Goal: Task Accomplishment & Management: Use online tool/utility

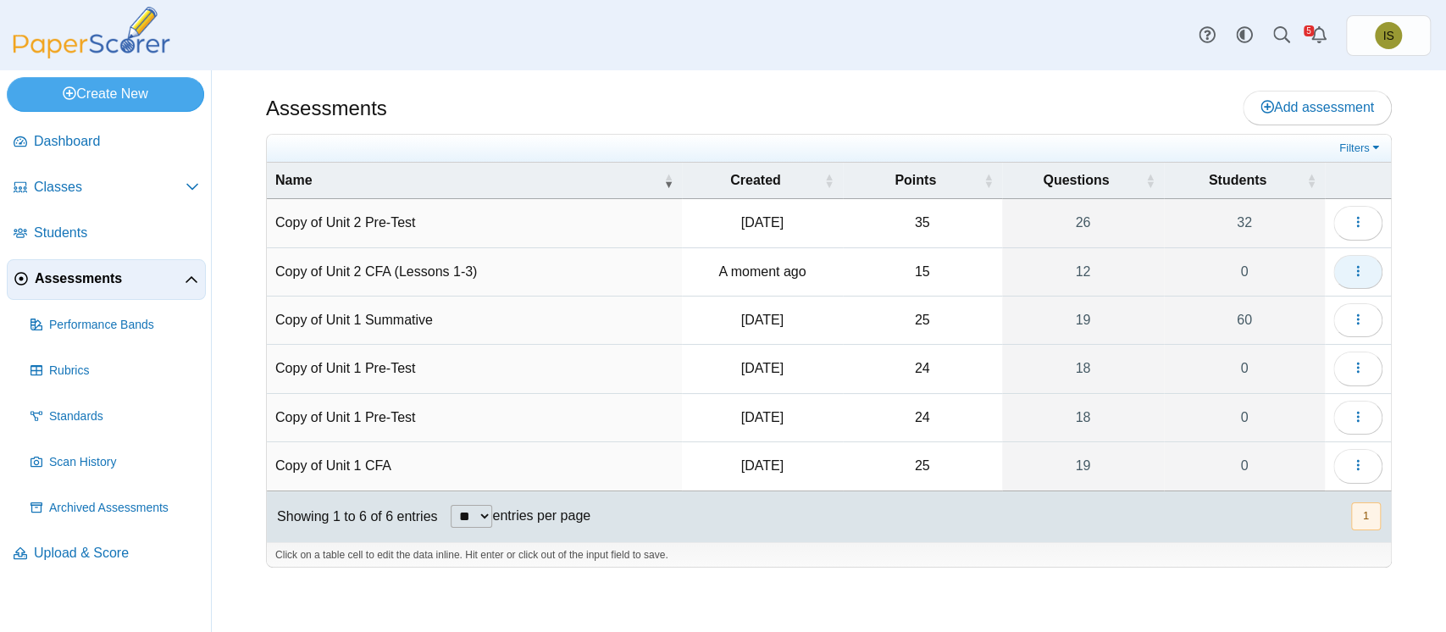
click at [1362, 271] on icon "button" at bounding box center [1358, 271] width 14 height 14
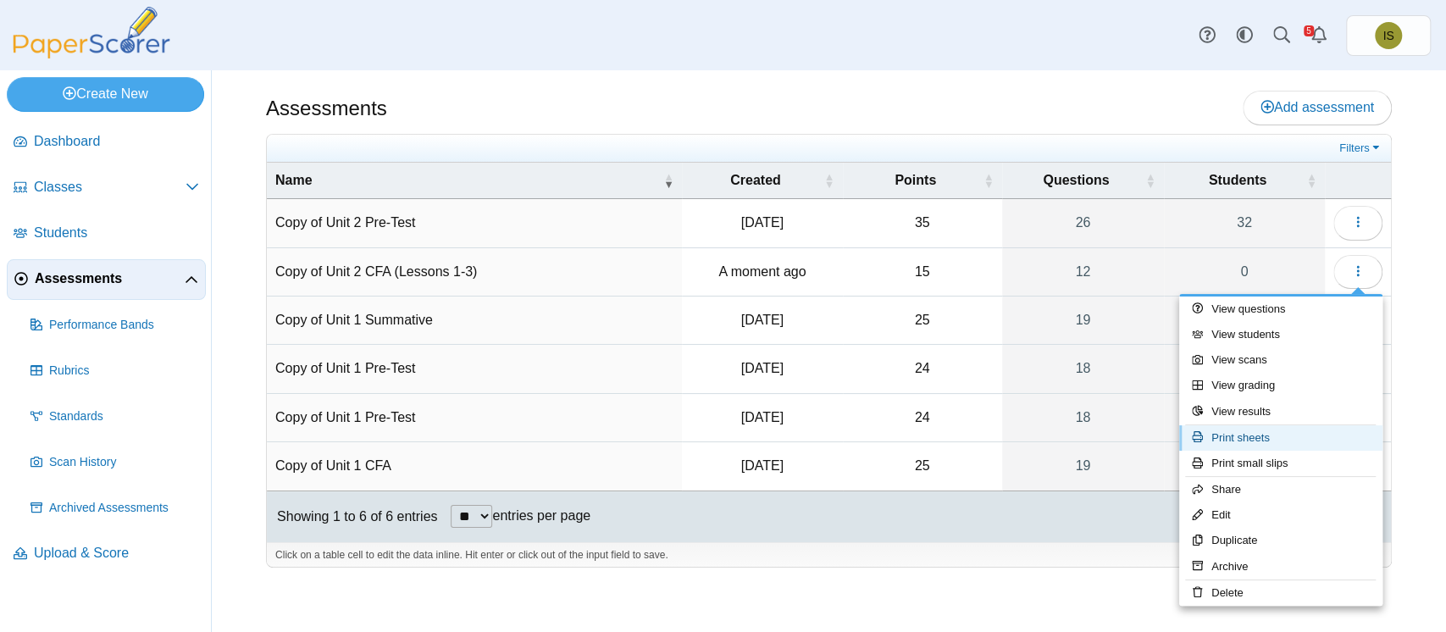
click at [1245, 443] on link "Print sheets" at bounding box center [1280, 437] width 203 height 25
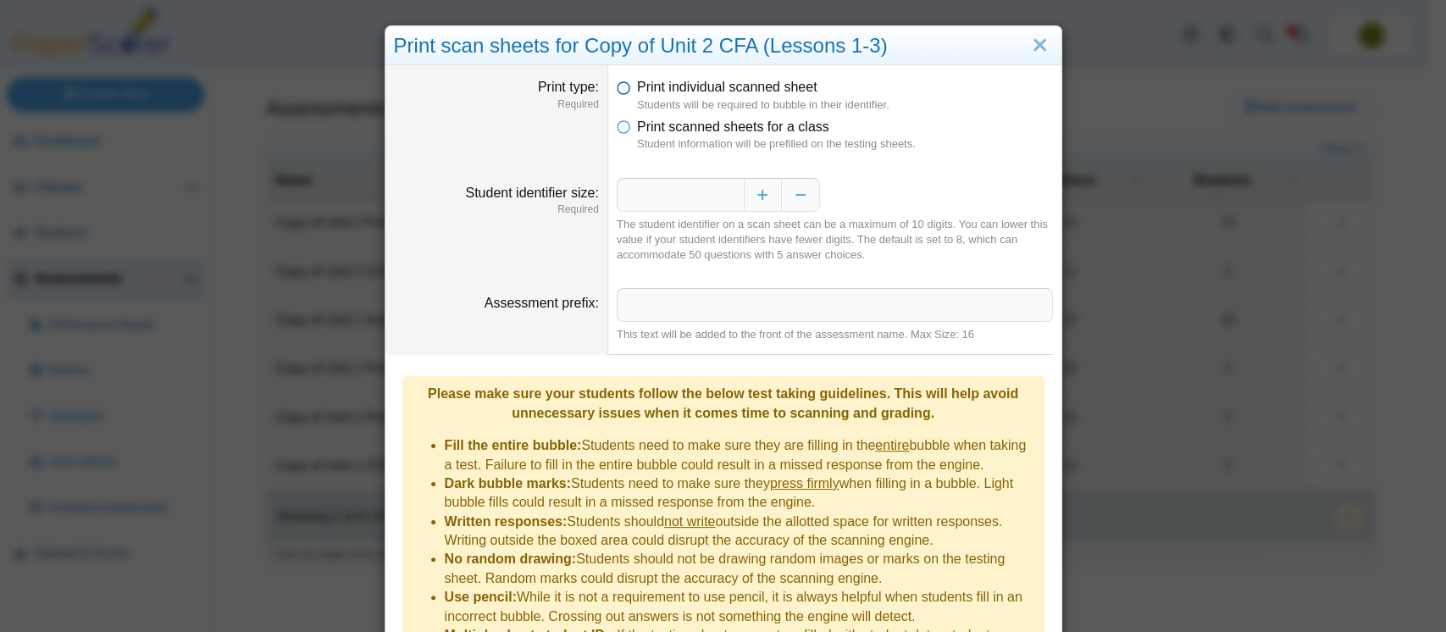
click at [617, 89] on icon at bounding box center [624, 84] width 14 height 12
click at [617, 125] on icon at bounding box center [624, 124] width 14 height 12
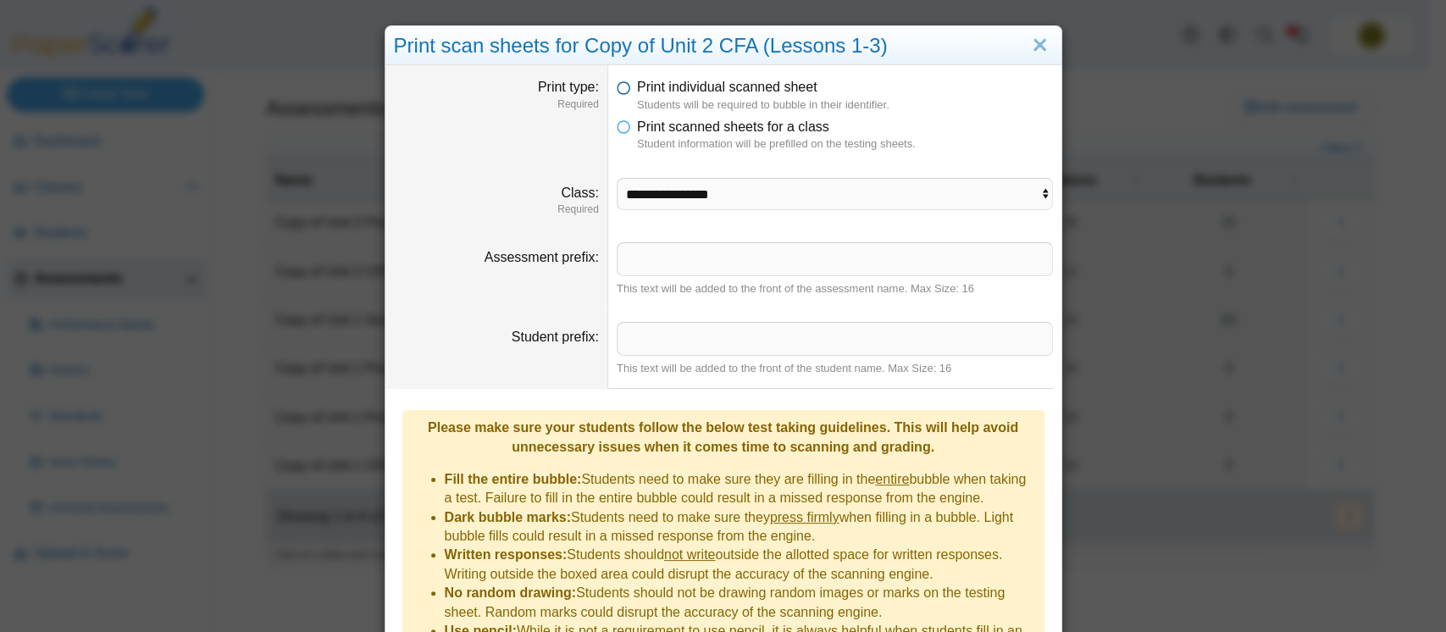
click at [617, 86] on icon at bounding box center [624, 84] width 14 height 12
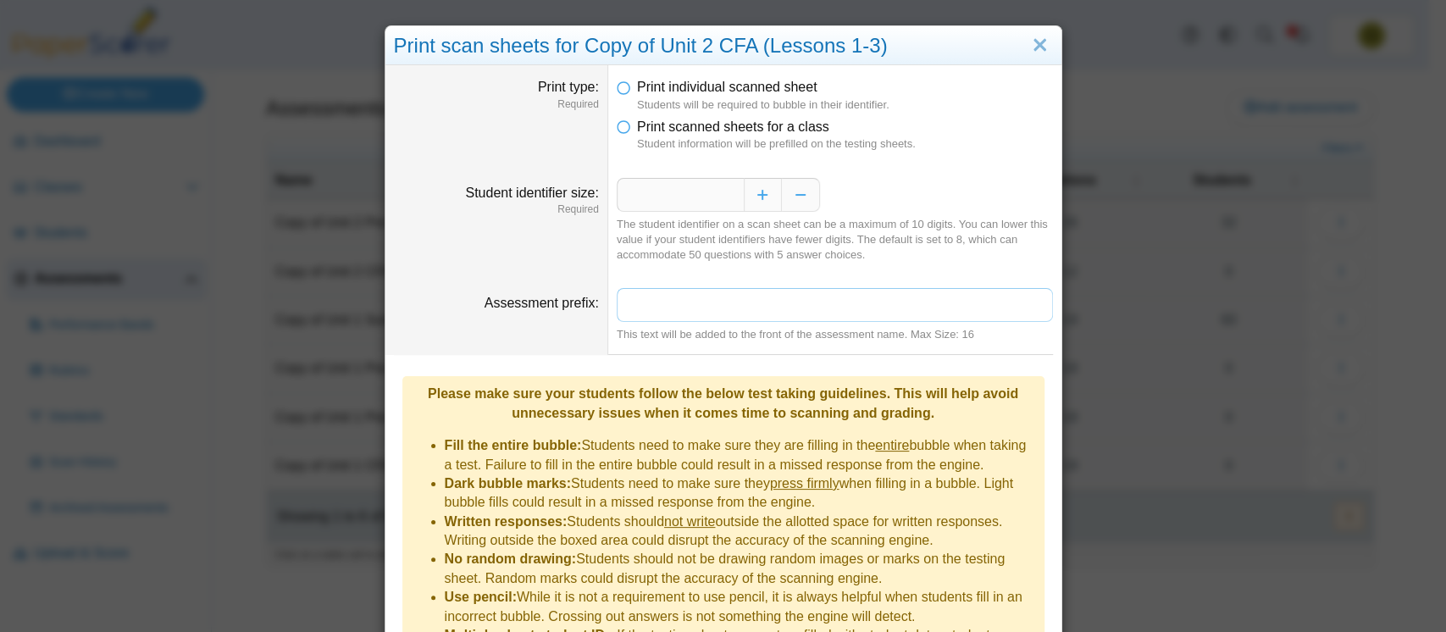
click at [717, 304] on input "Assessment prefix" at bounding box center [835, 305] width 436 height 34
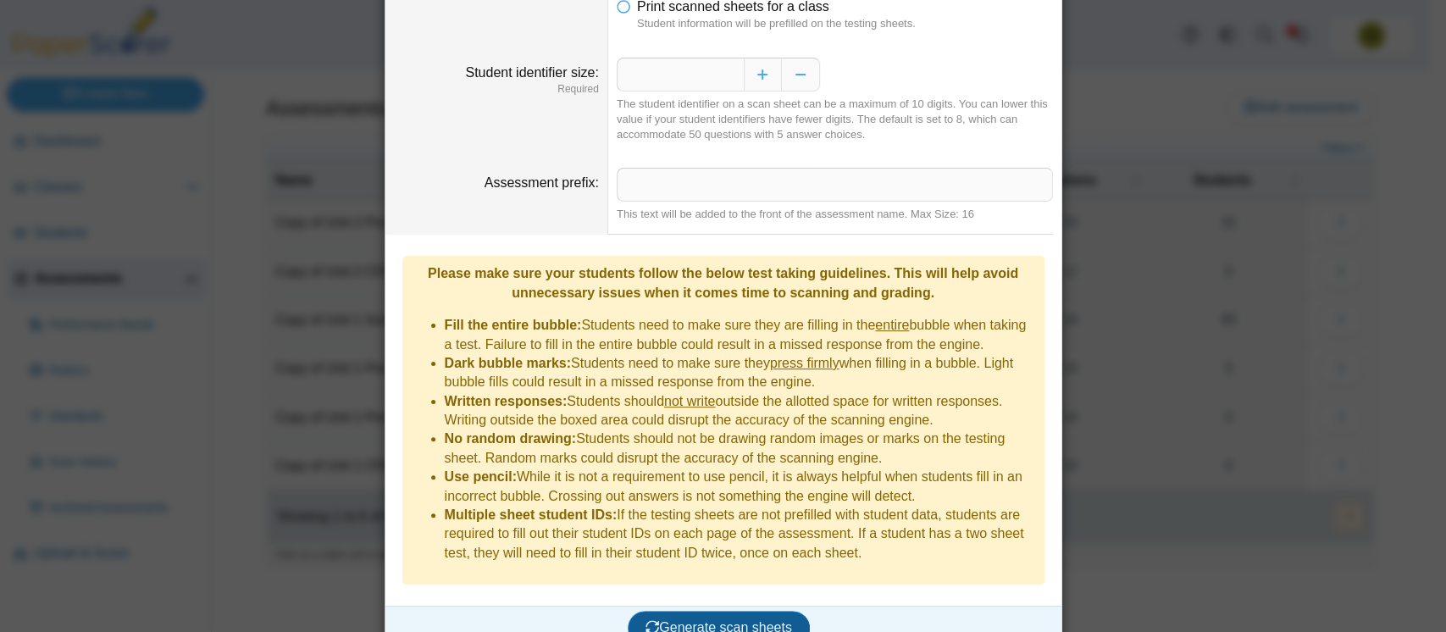
click at [726, 620] on span "Generate scan sheets" at bounding box center [719, 627] width 147 height 14
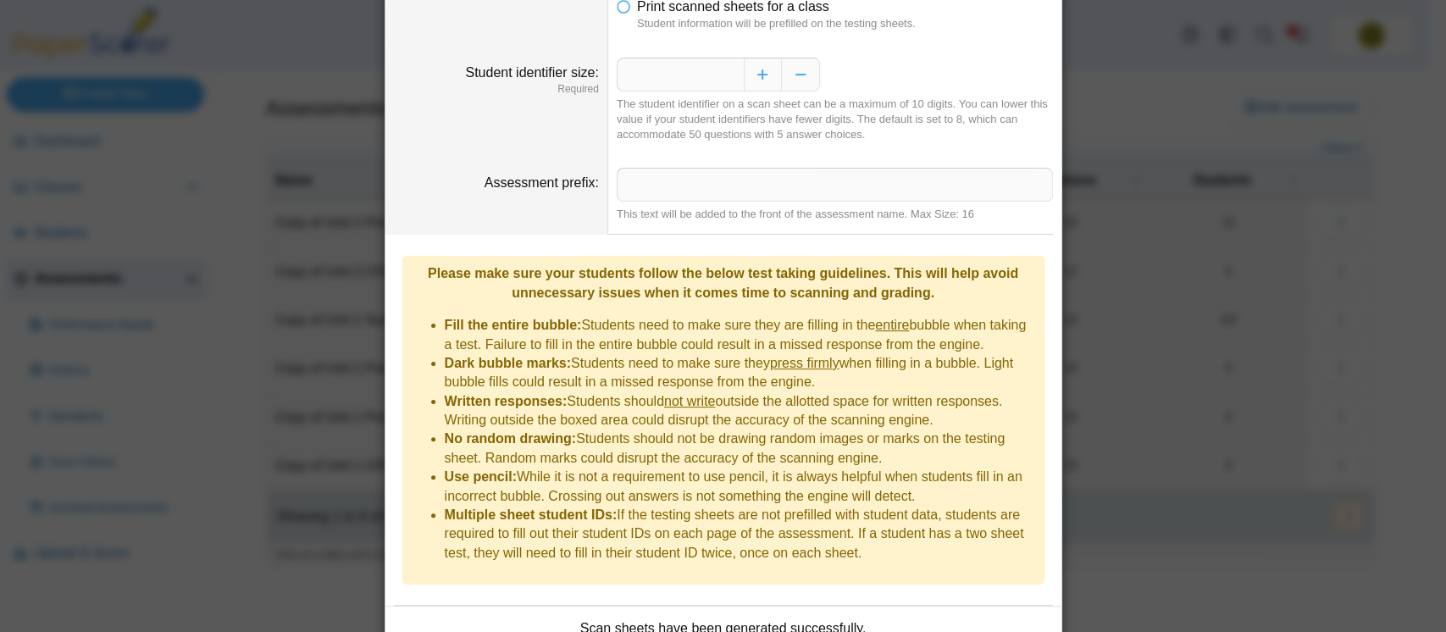
scroll to position [256, 0]
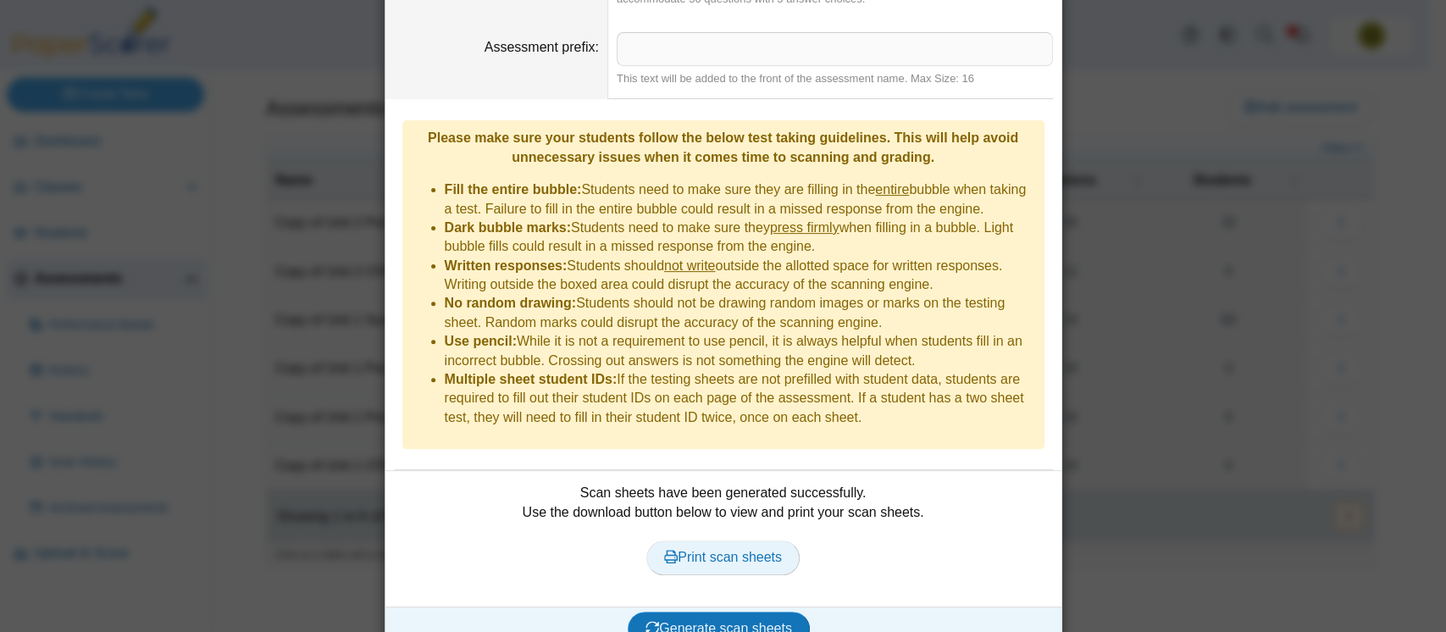
click at [721, 550] on span "Print scan sheets" at bounding box center [723, 557] width 118 height 14
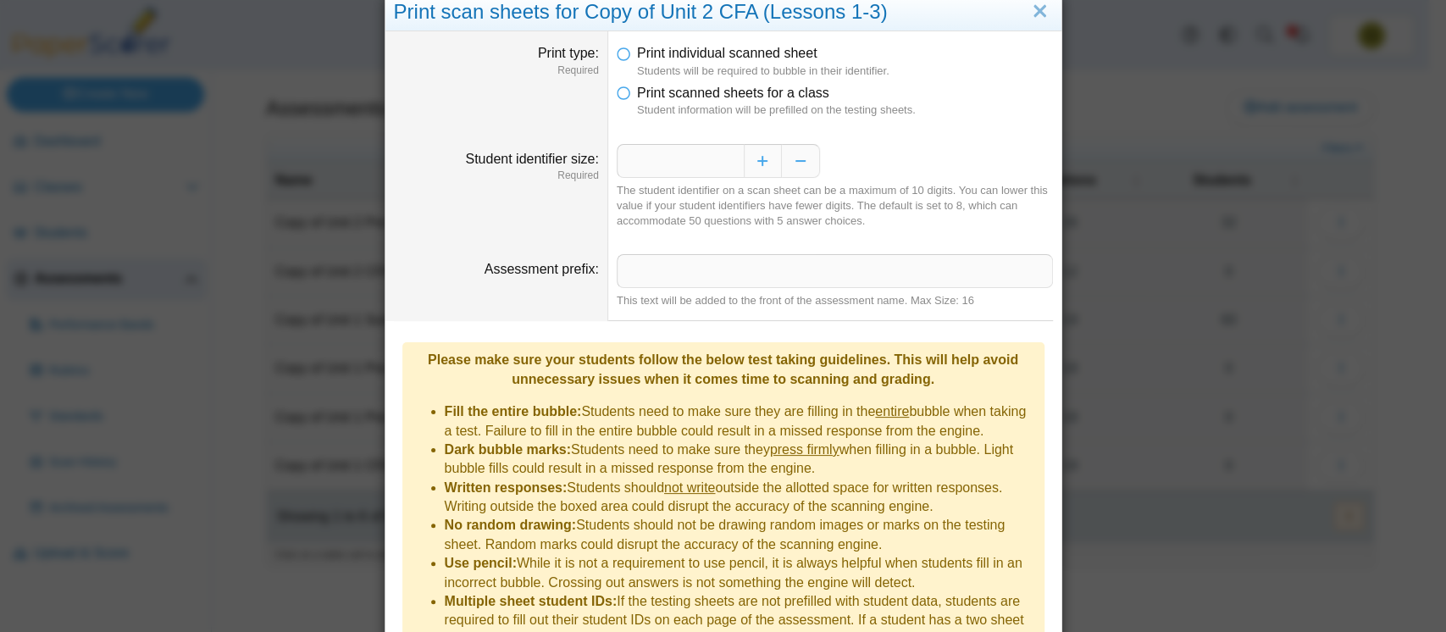
scroll to position [0, 0]
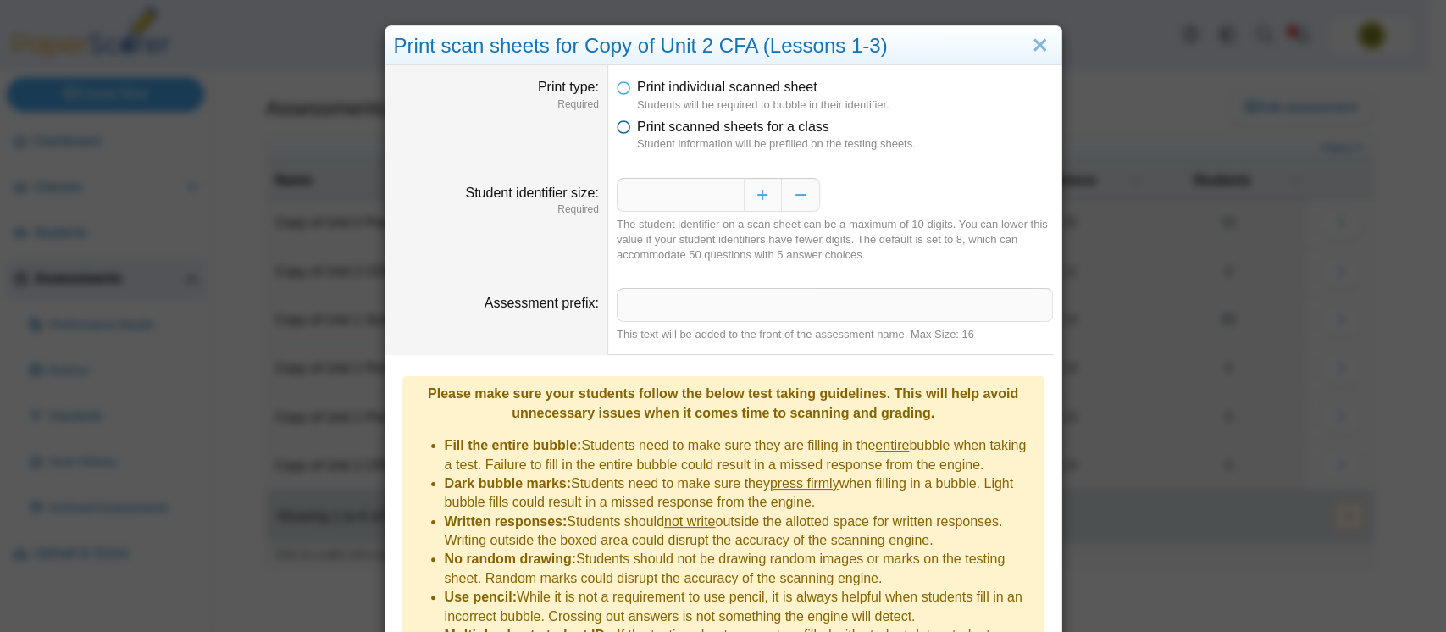
click at [617, 125] on icon at bounding box center [624, 124] width 14 height 12
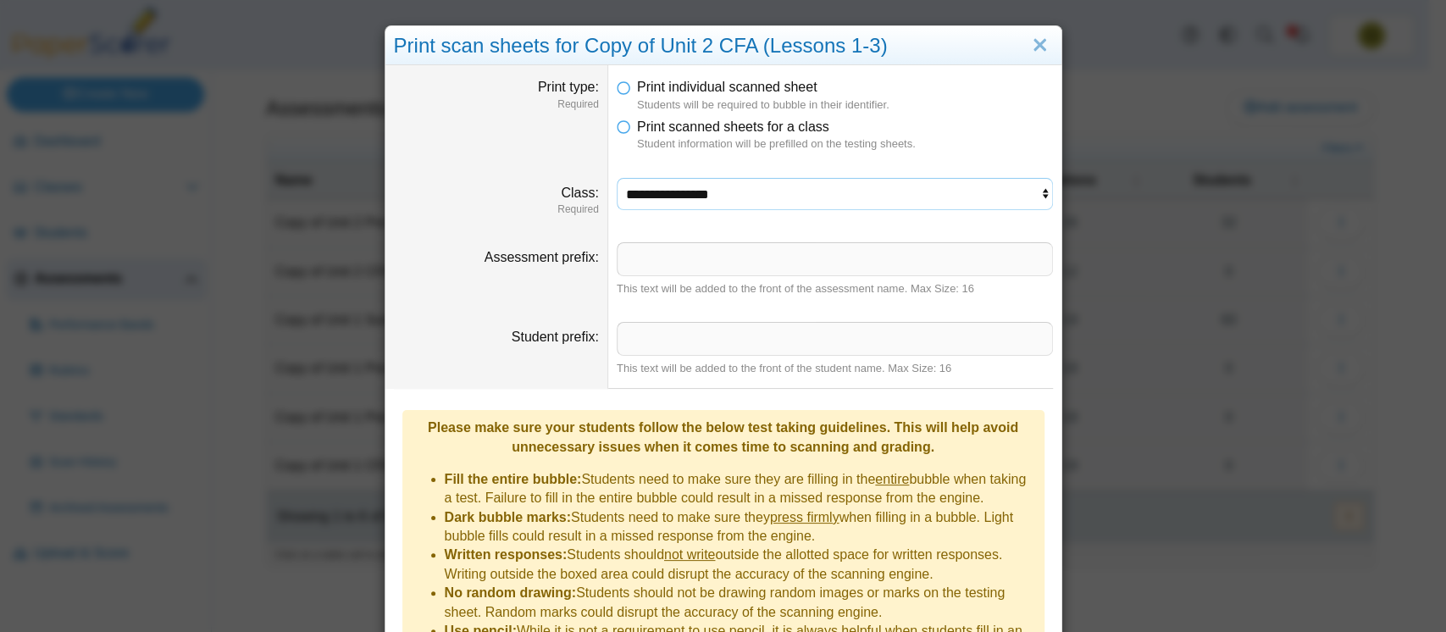
click at [714, 193] on select "**********" at bounding box center [835, 194] width 436 height 32
select select "**********"
click at [617, 178] on select "**********" at bounding box center [835, 194] width 436 height 32
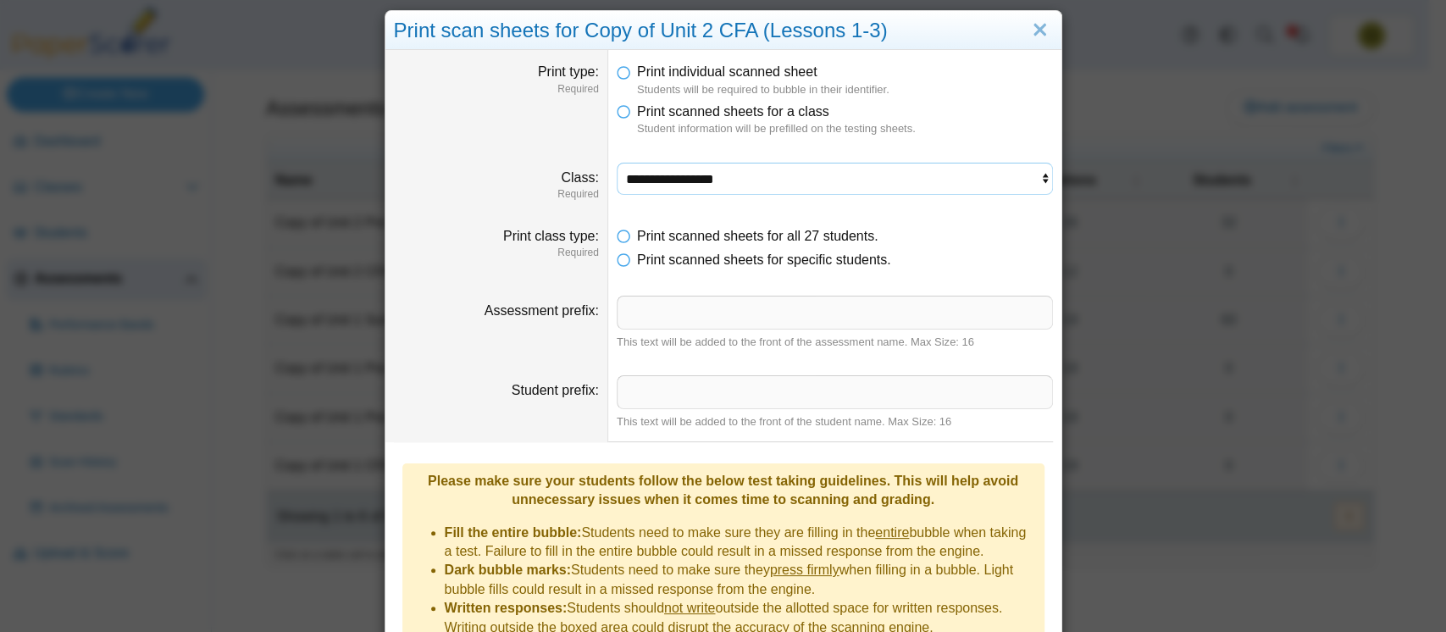
scroll to position [19, 0]
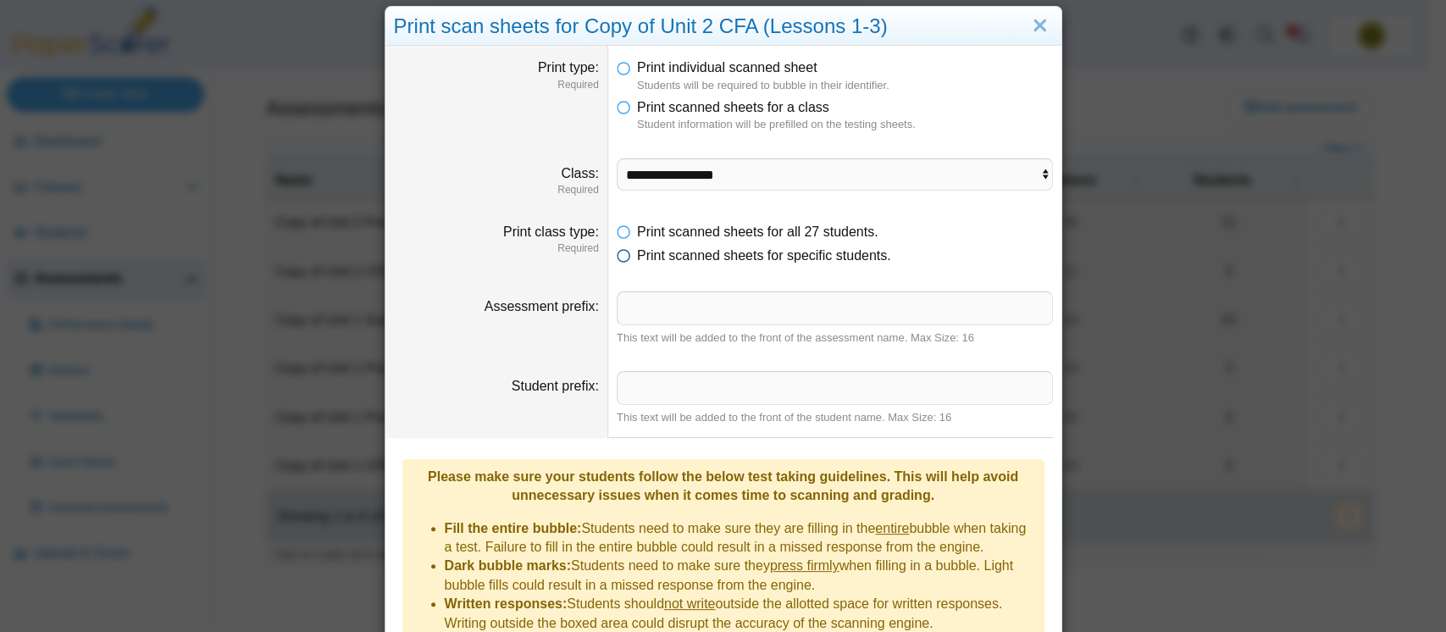
click at [617, 254] on icon at bounding box center [624, 253] width 14 height 12
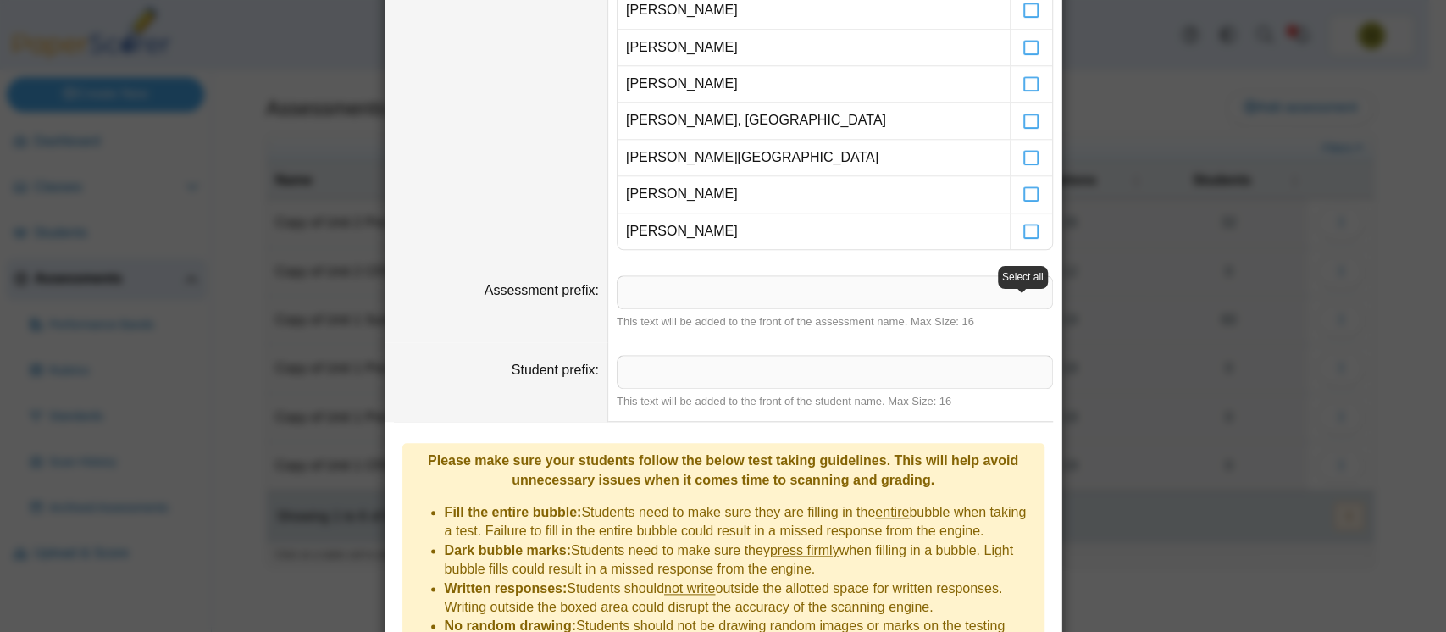
scroll to position [1073, 0]
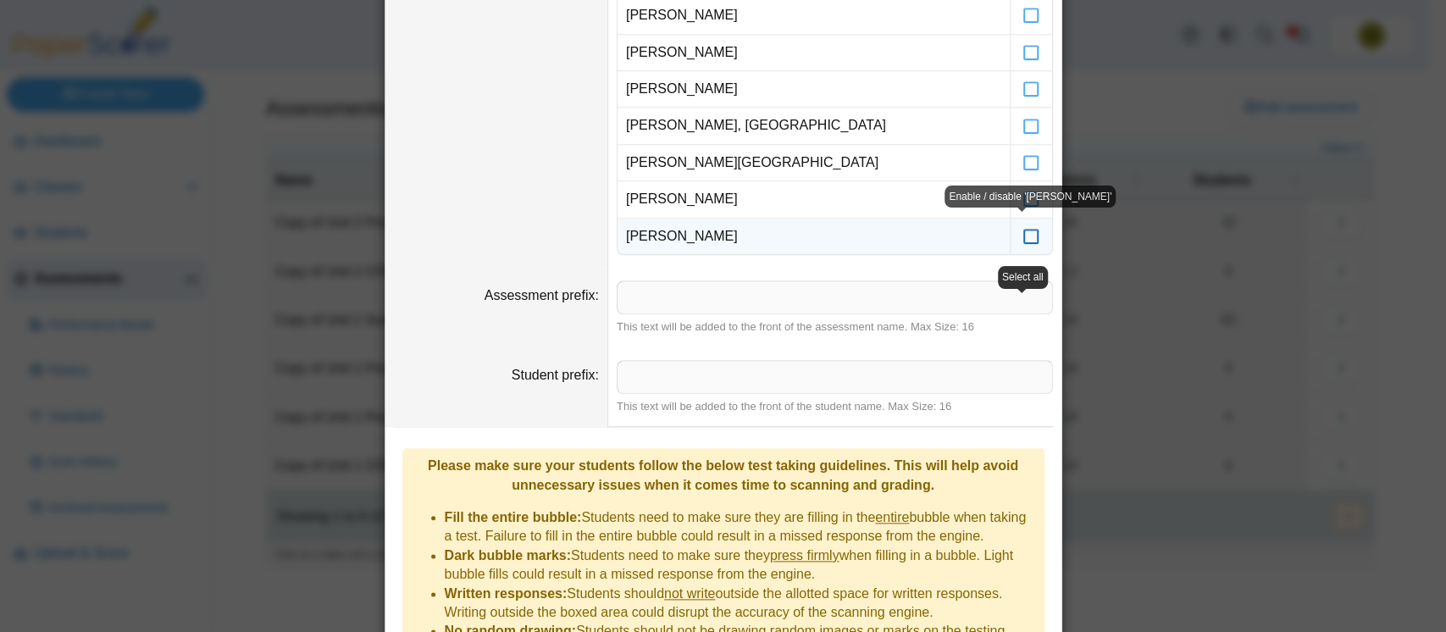
click at [1023, 233] on icon at bounding box center [1031, 228] width 17 height 15
drag, startPoint x: 1022, startPoint y: 233, endPoint x: 1012, endPoint y: 229, distance: 11.0
click at [1012, 229] on label at bounding box center [1032, 237] width 42 height 36
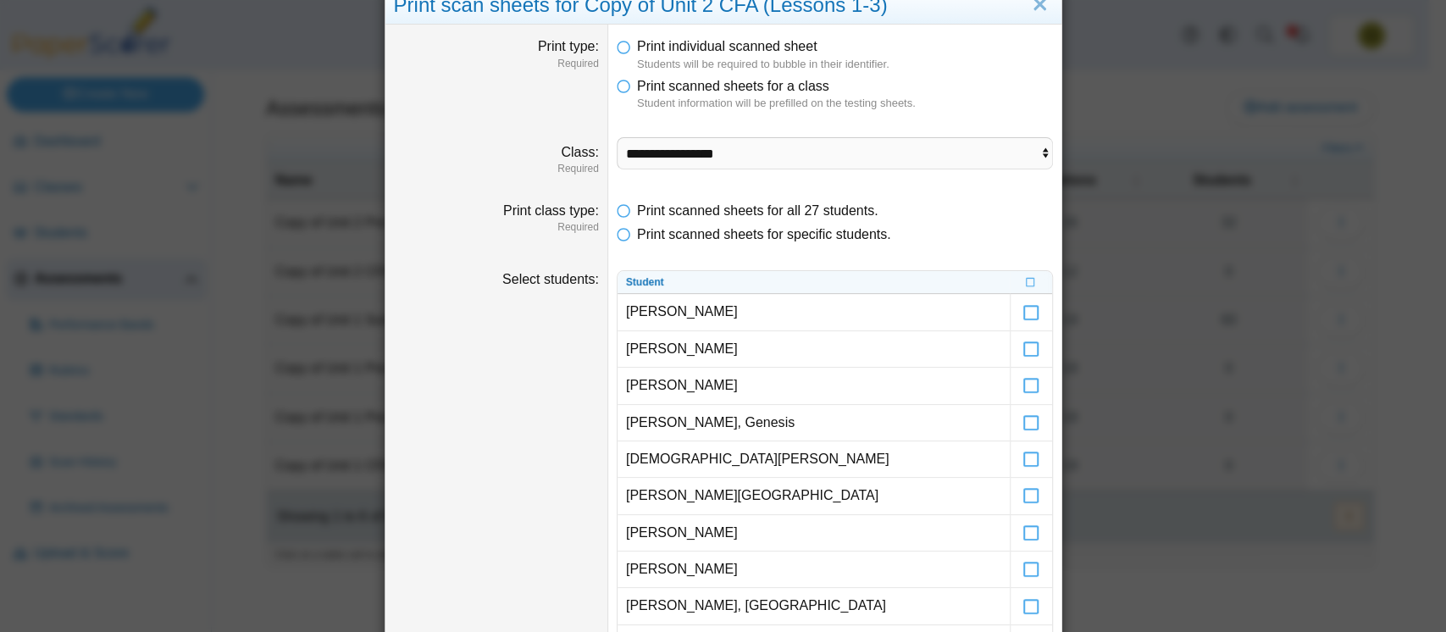
scroll to position [42, 0]
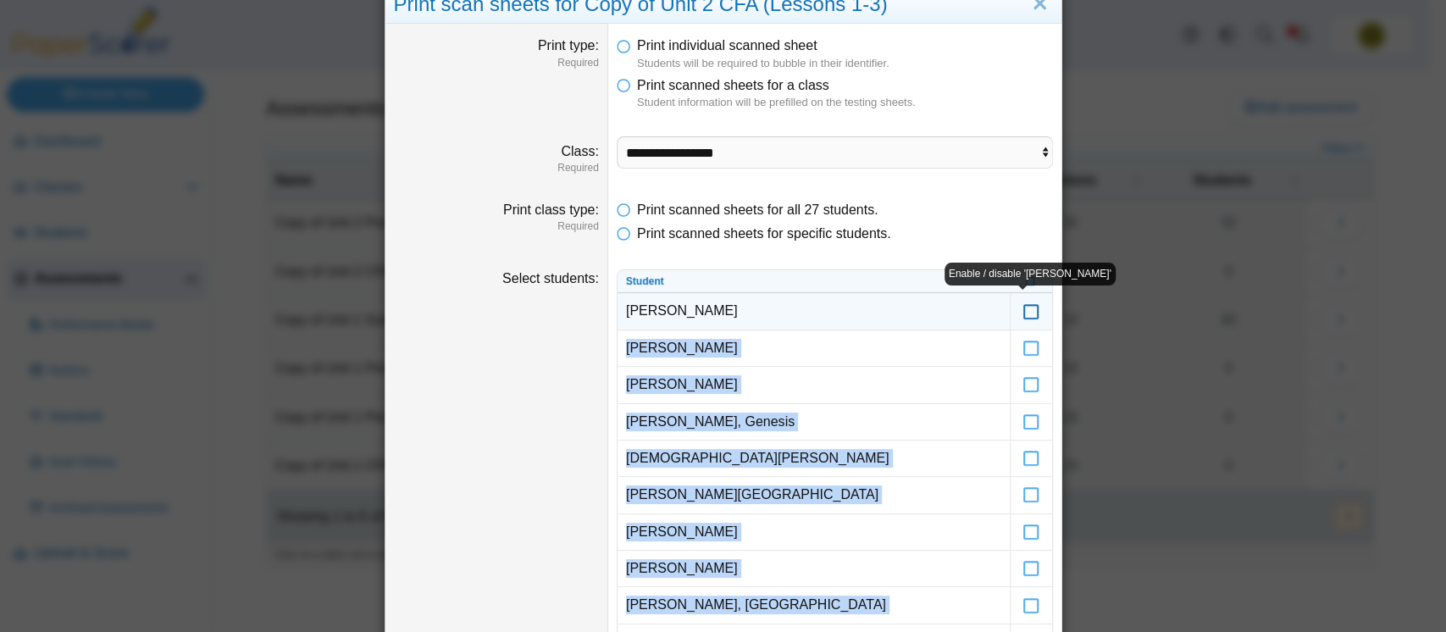
click at [1023, 305] on icon at bounding box center [1031, 303] width 17 height 15
click at [1023, 311] on icon at bounding box center [1031, 303] width 17 height 15
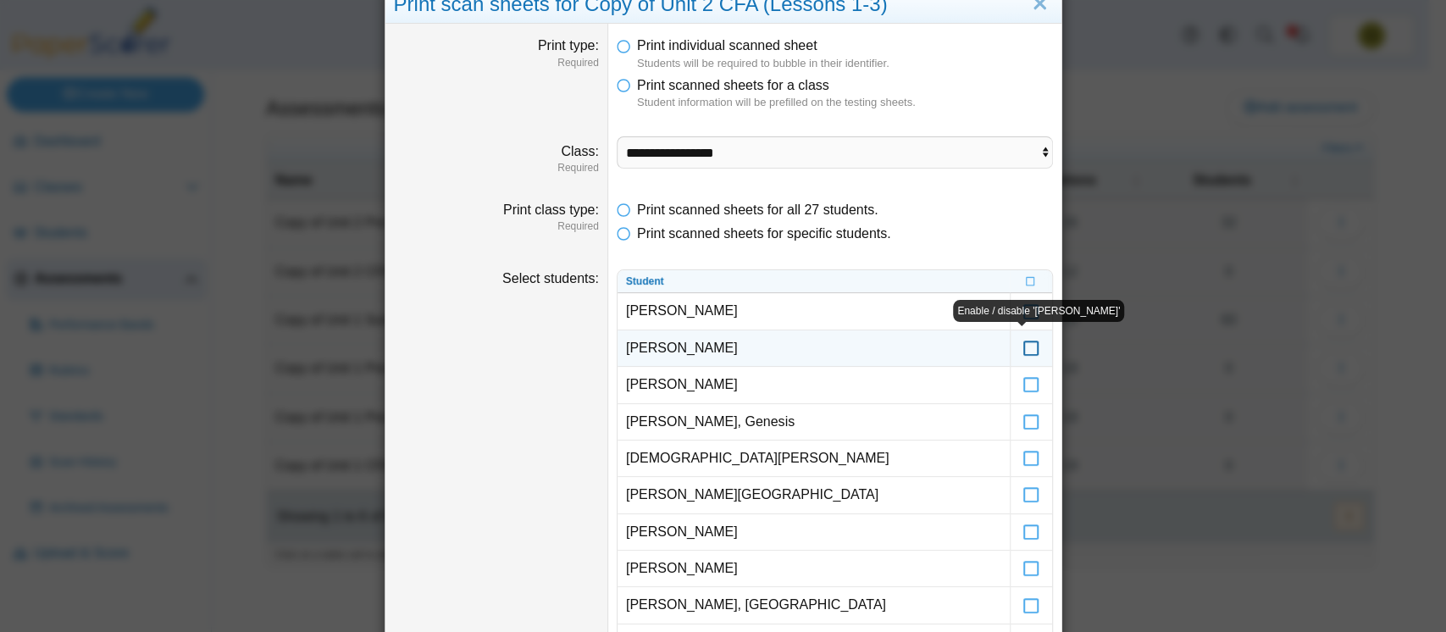
click at [1023, 340] on icon at bounding box center [1031, 340] width 17 height 15
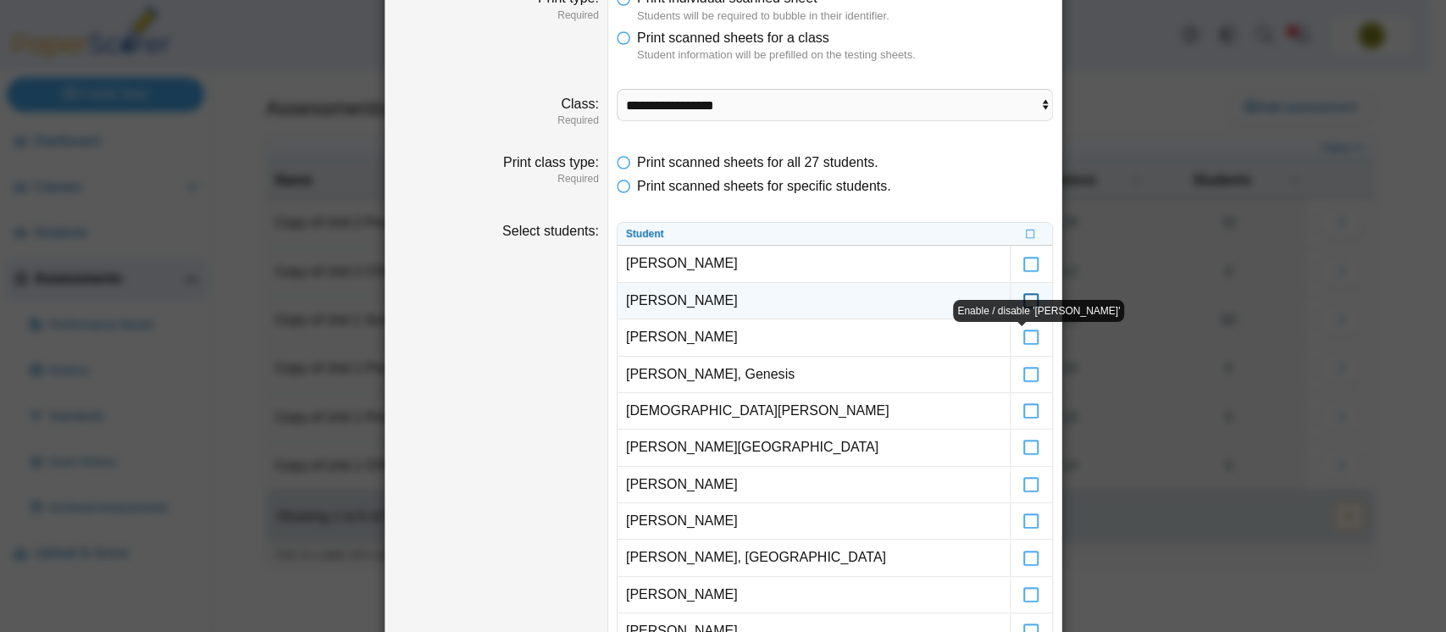
scroll to position [109, 0]
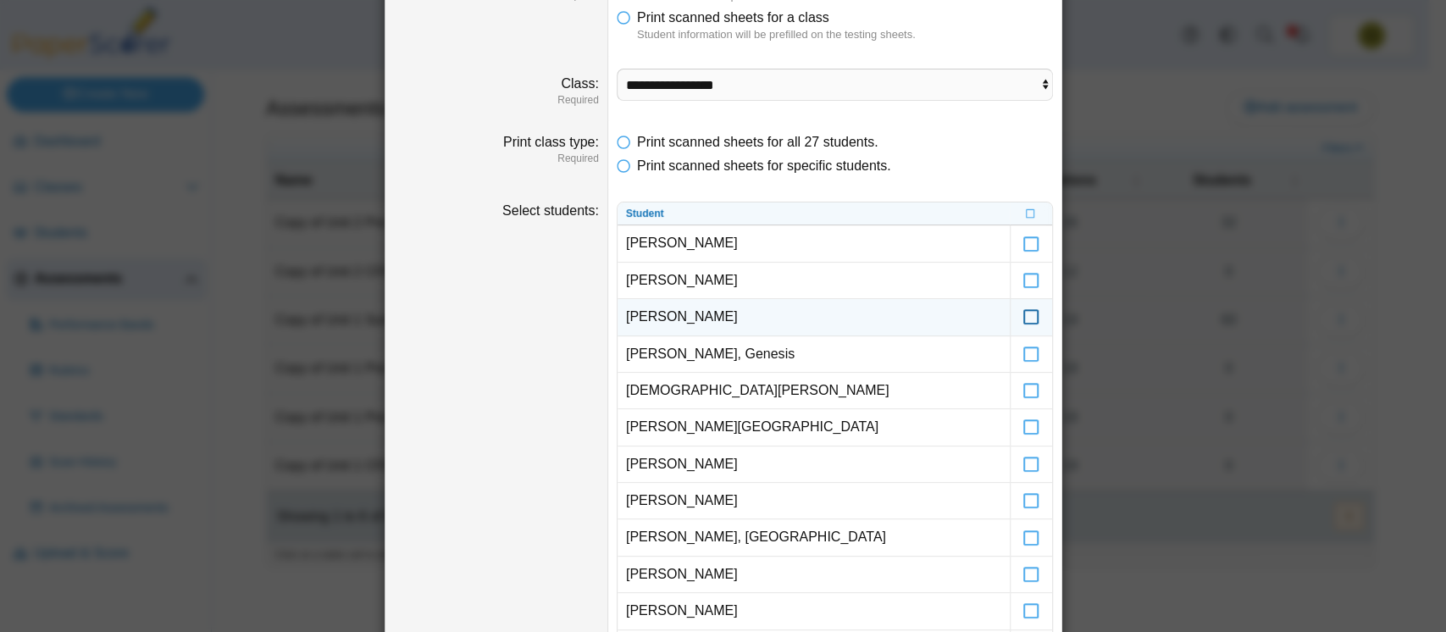
click at [1023, 312] on icon at bounding box center [1031, 309] width 17 height 15
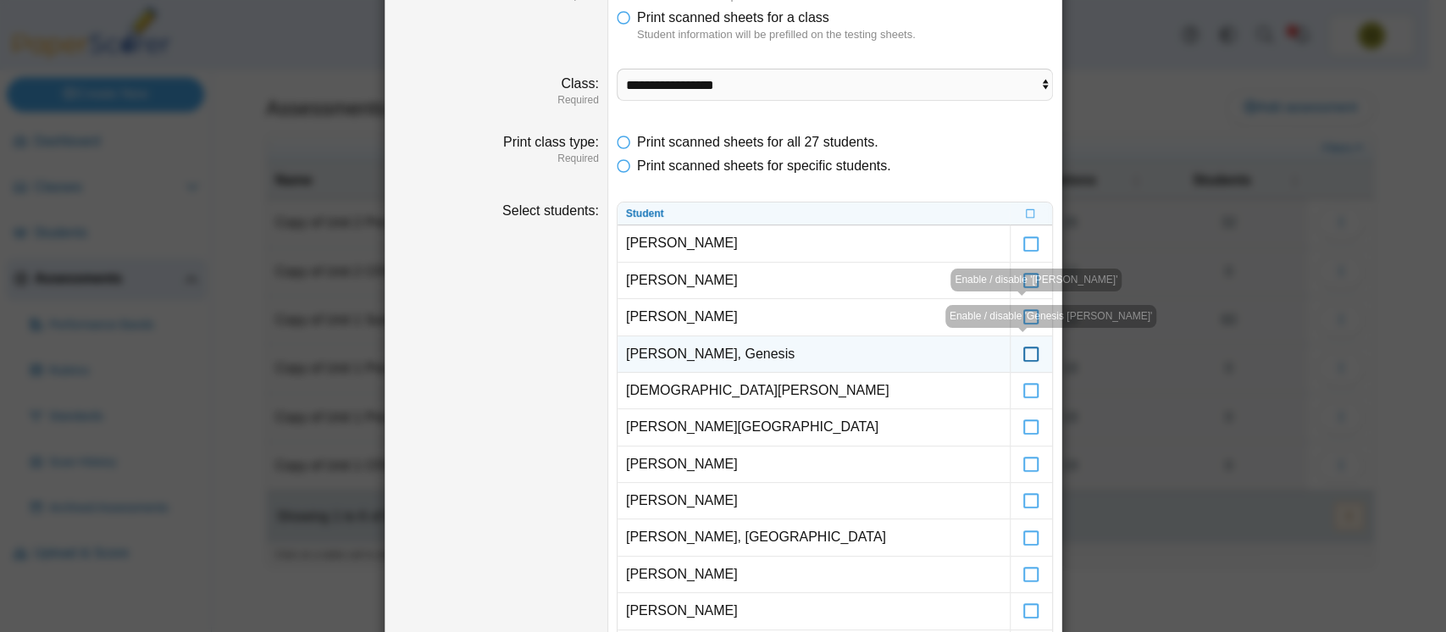
click at [1023, 347] on icon at bounding box center [1031, 346] width 17 height 15
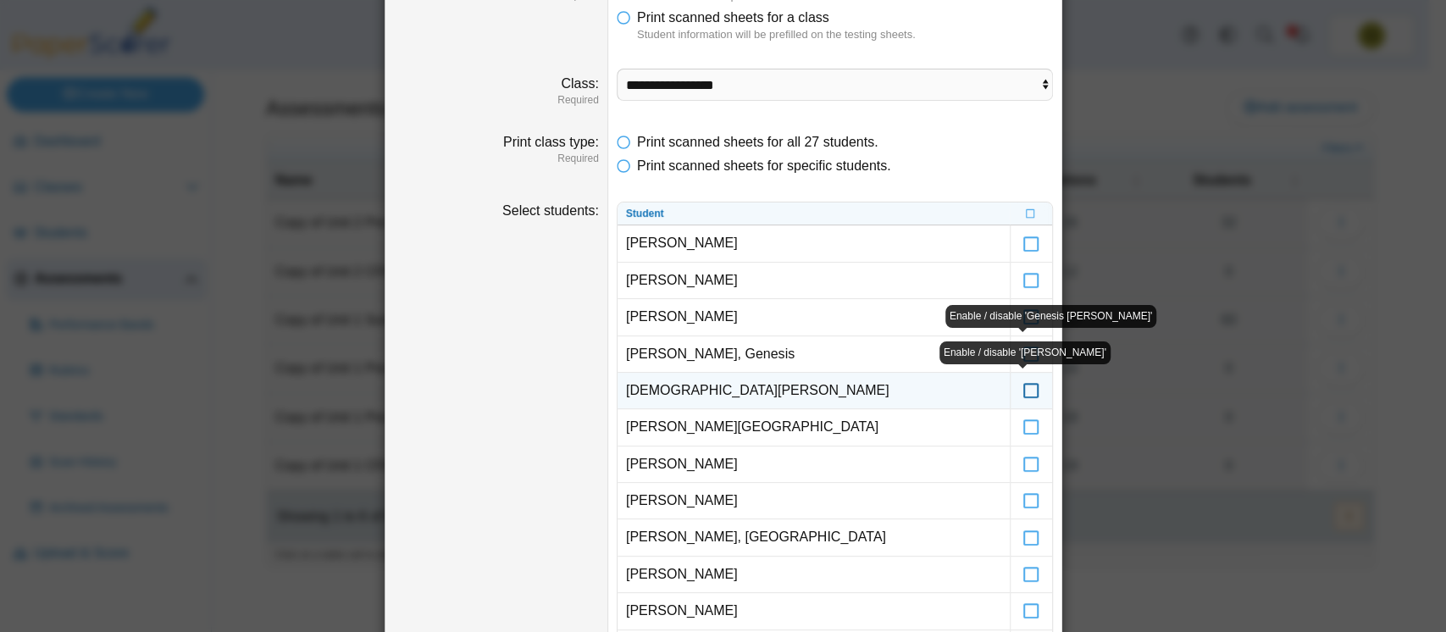
click at [1023, 383] on icon at bounding box center [1031, 382] width 17 height 15
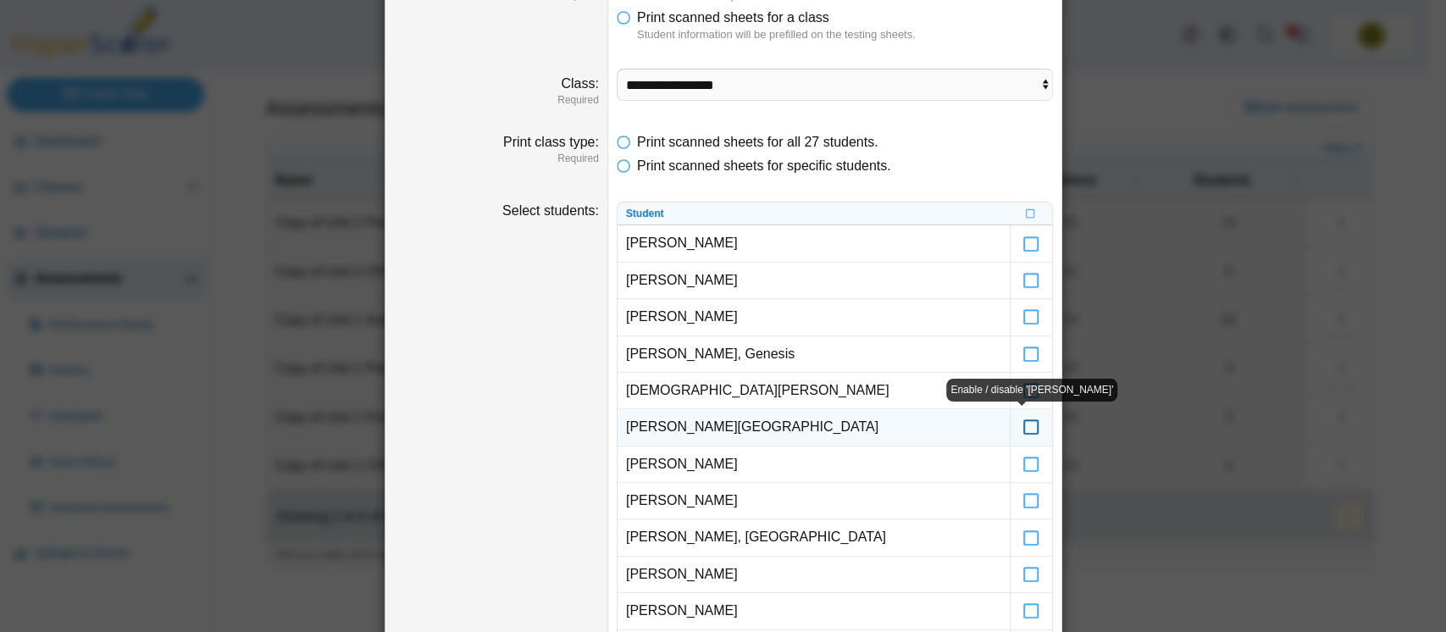
click at [1023, 422] on icon at bounding box center [1031, 419] width 17 height 15
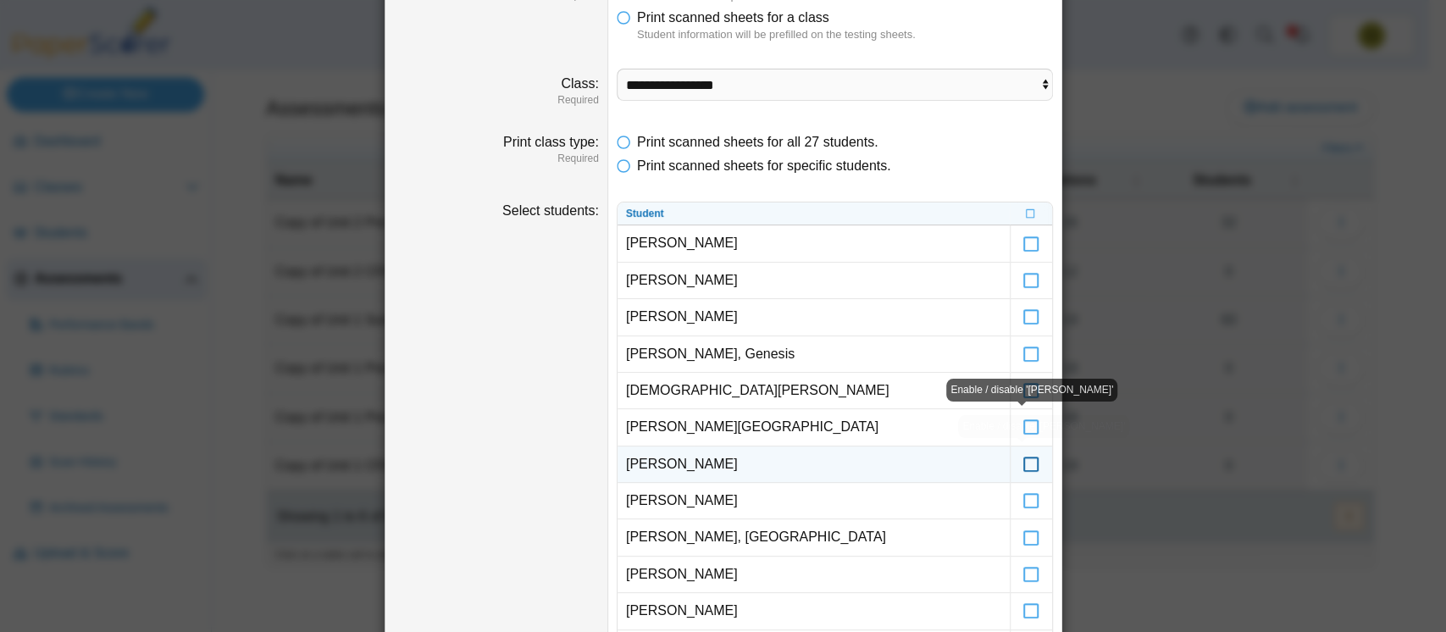
click at [1023, 459] on icon at bounding box center [1031, 456] width 17 height 15
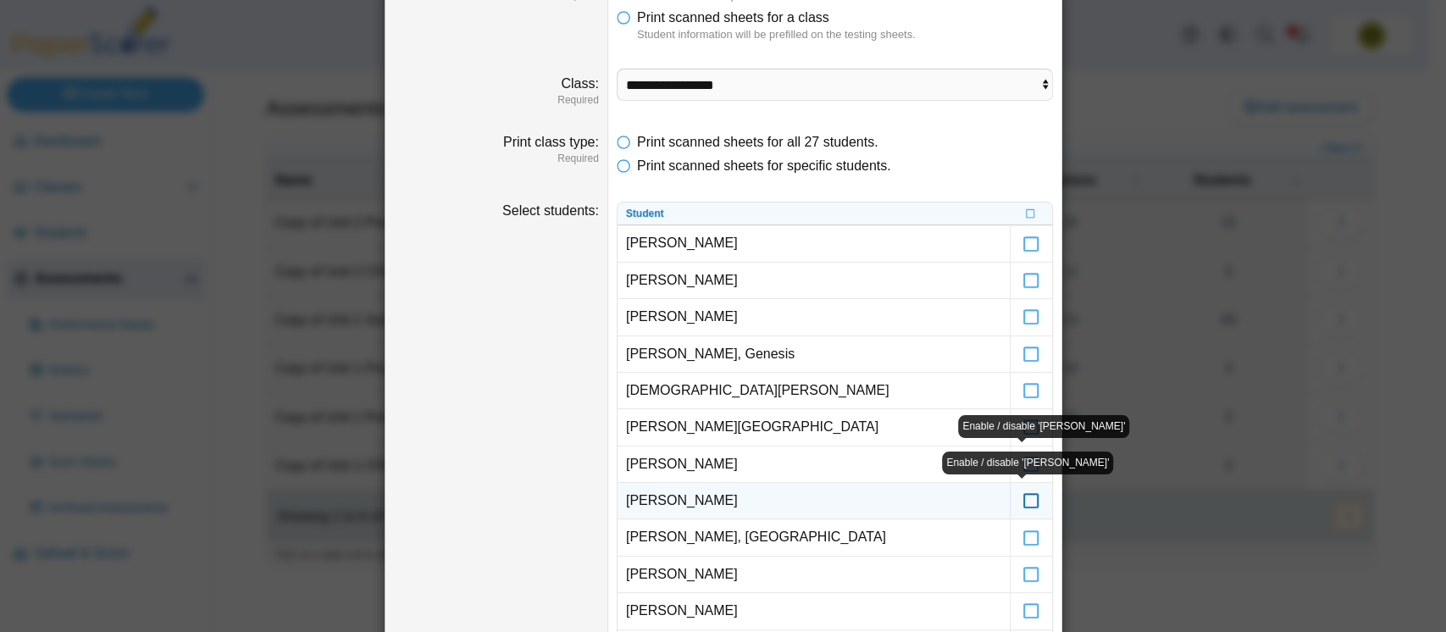
click at [1023, 493] on icon at bounding box center [1031, 492] width 17 height 15
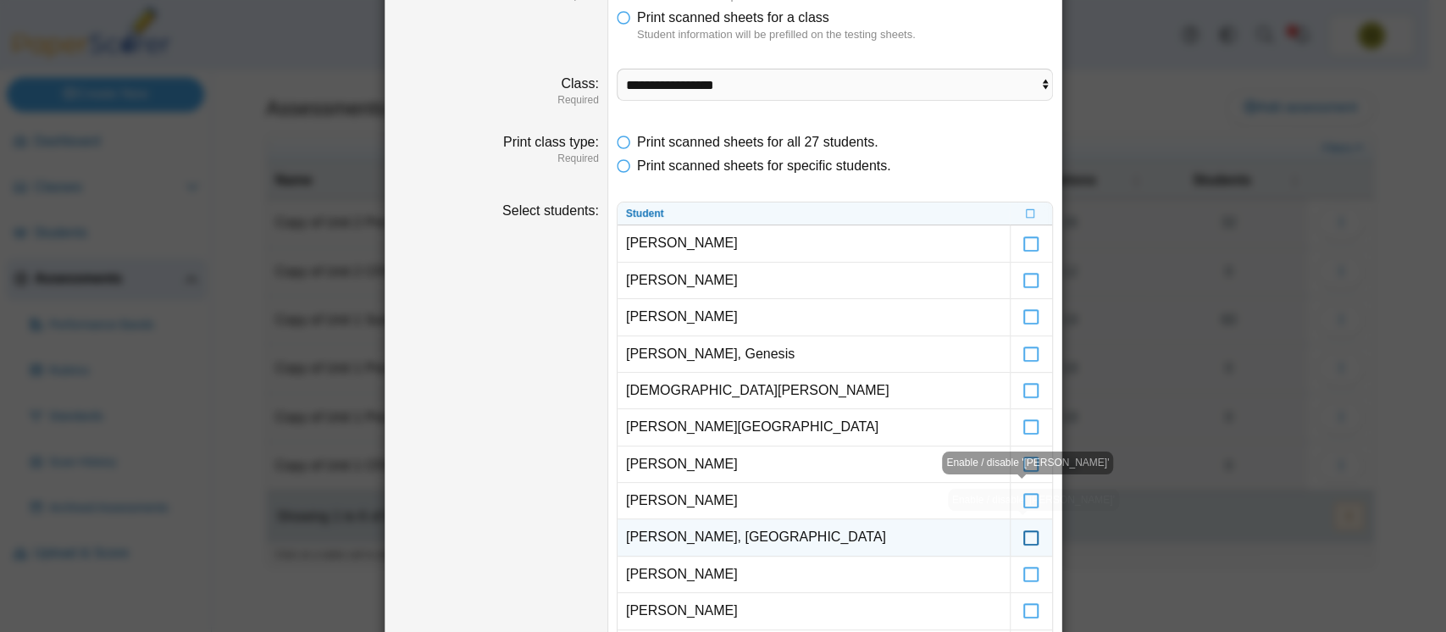
click at [1023, 525] on icon at bounding box center [1031, 529] width 17 height 15
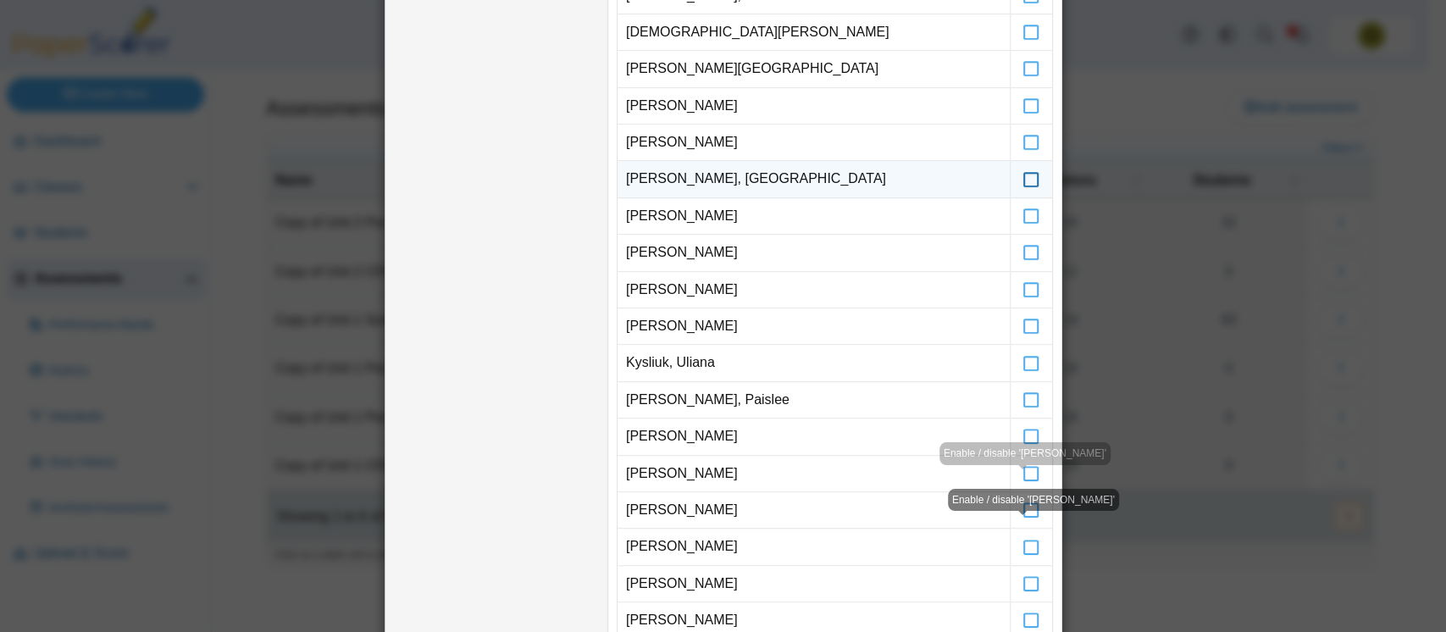
scroll to position [482, 0]
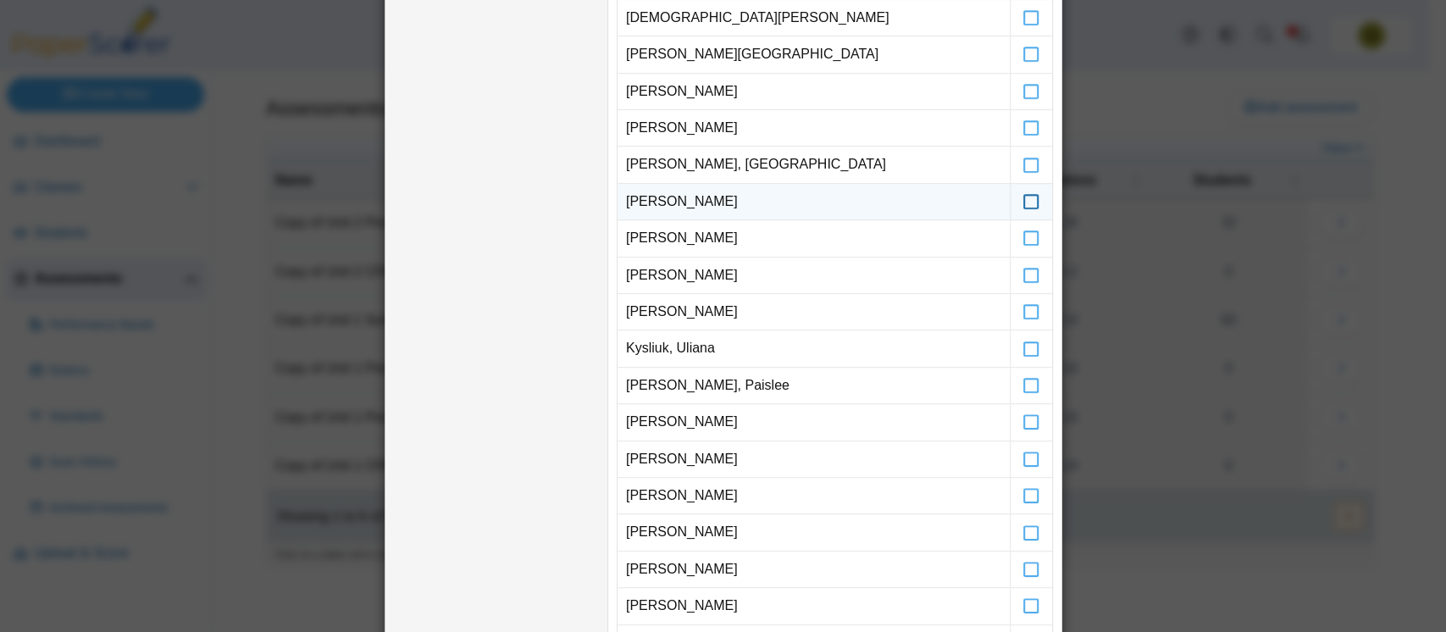
click at [1025, 199] on icon at bounding box center [1031, 193] width 17 height 15
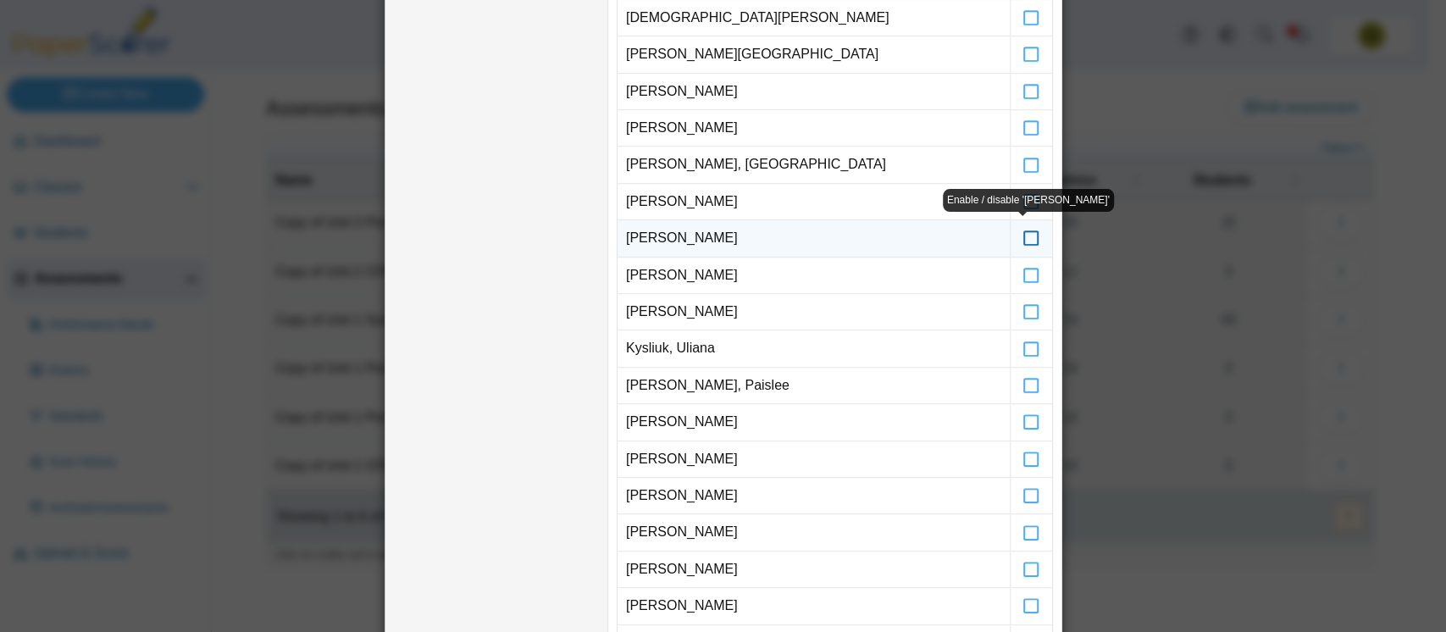
click at [1023, 231] on icon at bounding box center [1031, 230] width 17 height 15
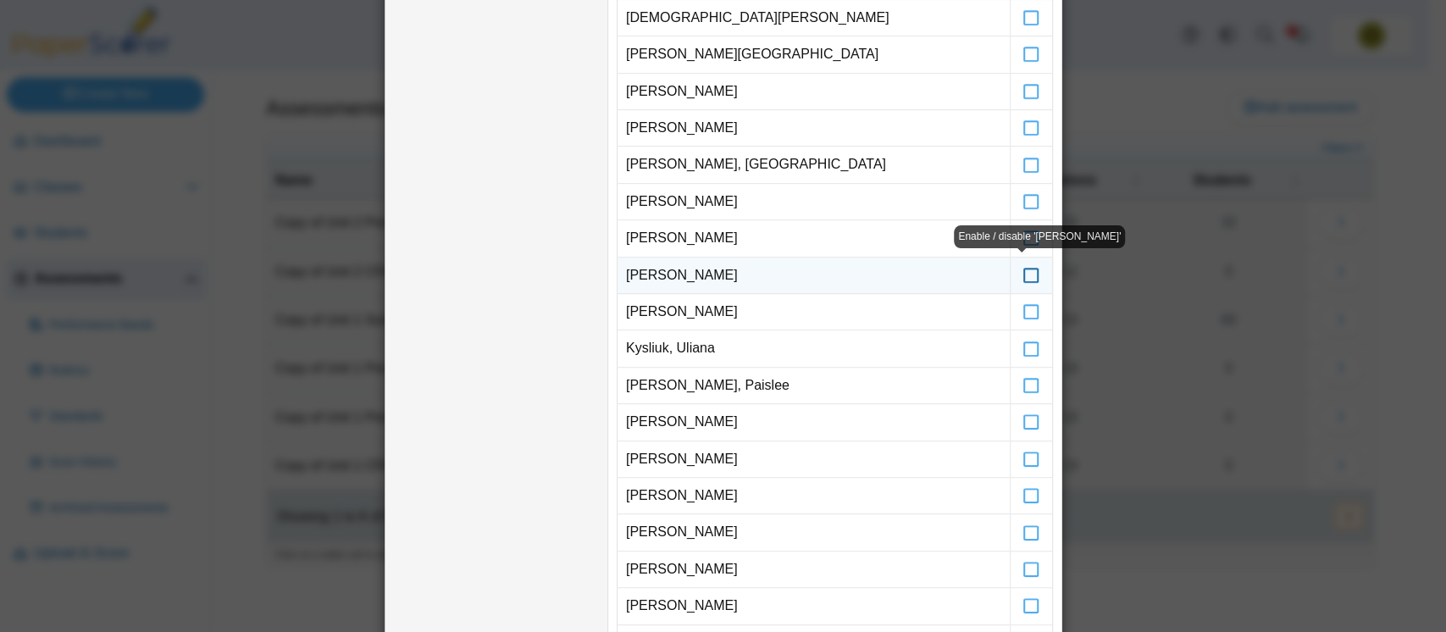
click at [1023, 271] on icon at bounding box center [1031, 267] width 17 height 15
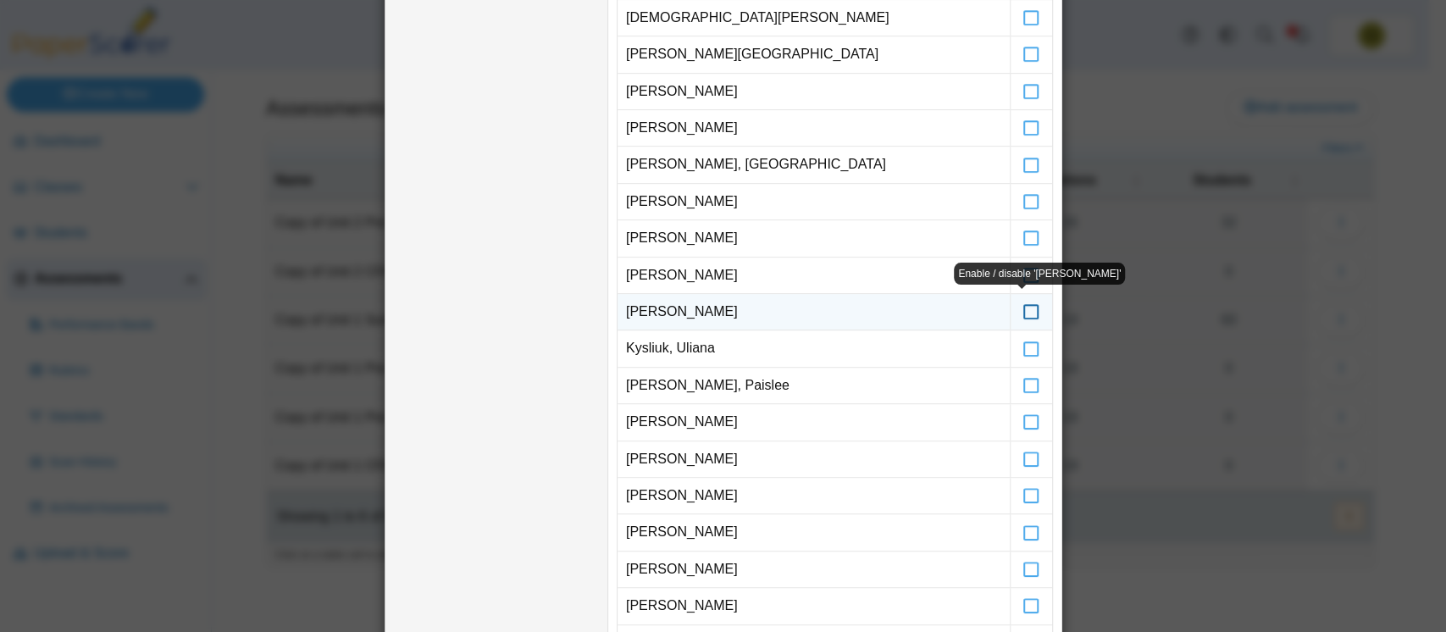
click at [1027, 312] on icon at bounding box center [1031, 304] width 17 height 15
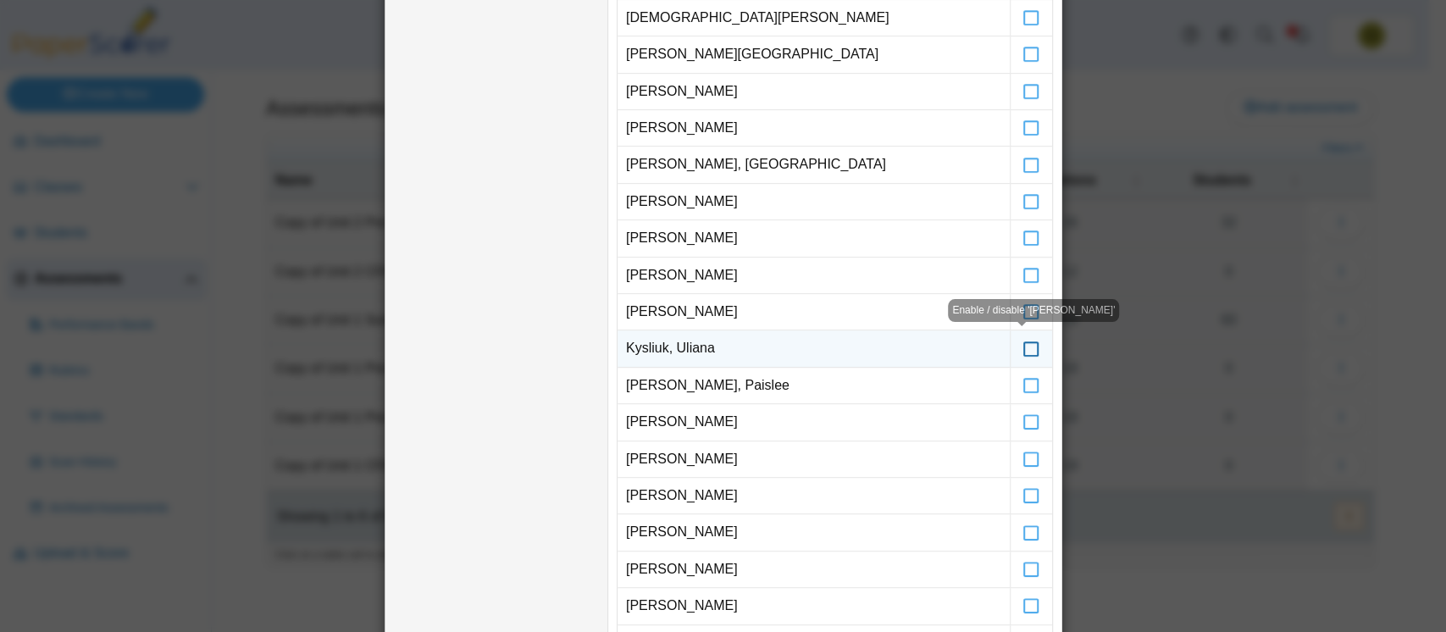
click at [1024, 345] on icon at bounding box center [1031, 340] width 17 height 15
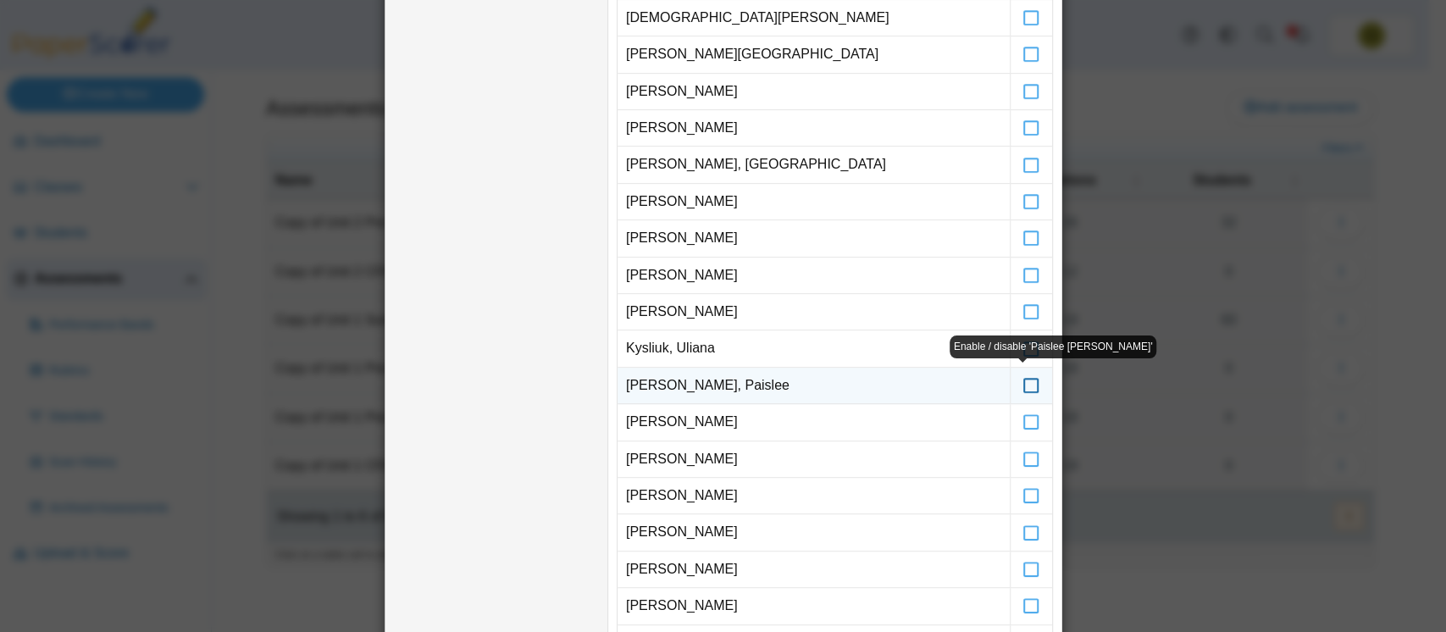
click at [1023, 377] on icon at bounding box center [1031, 377] width 17 height 15
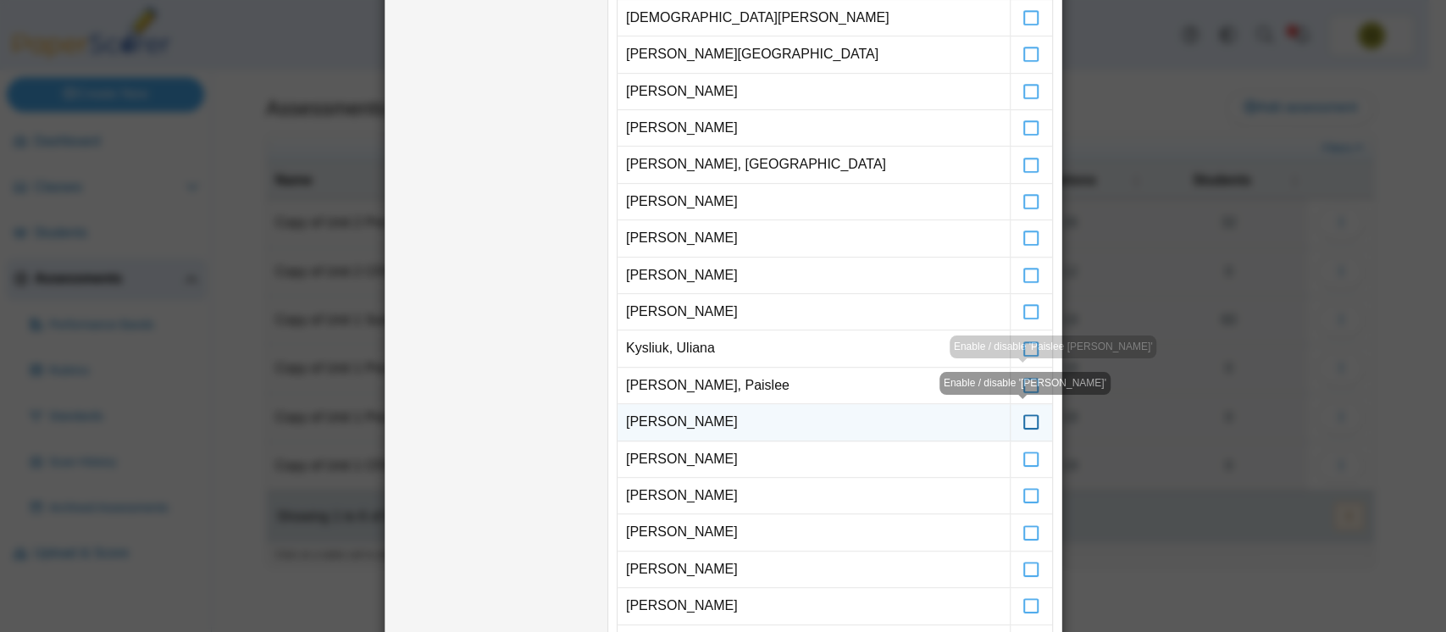
click at [1023, 415] on icon at bounding box center [1031, 414] width 17 height 15
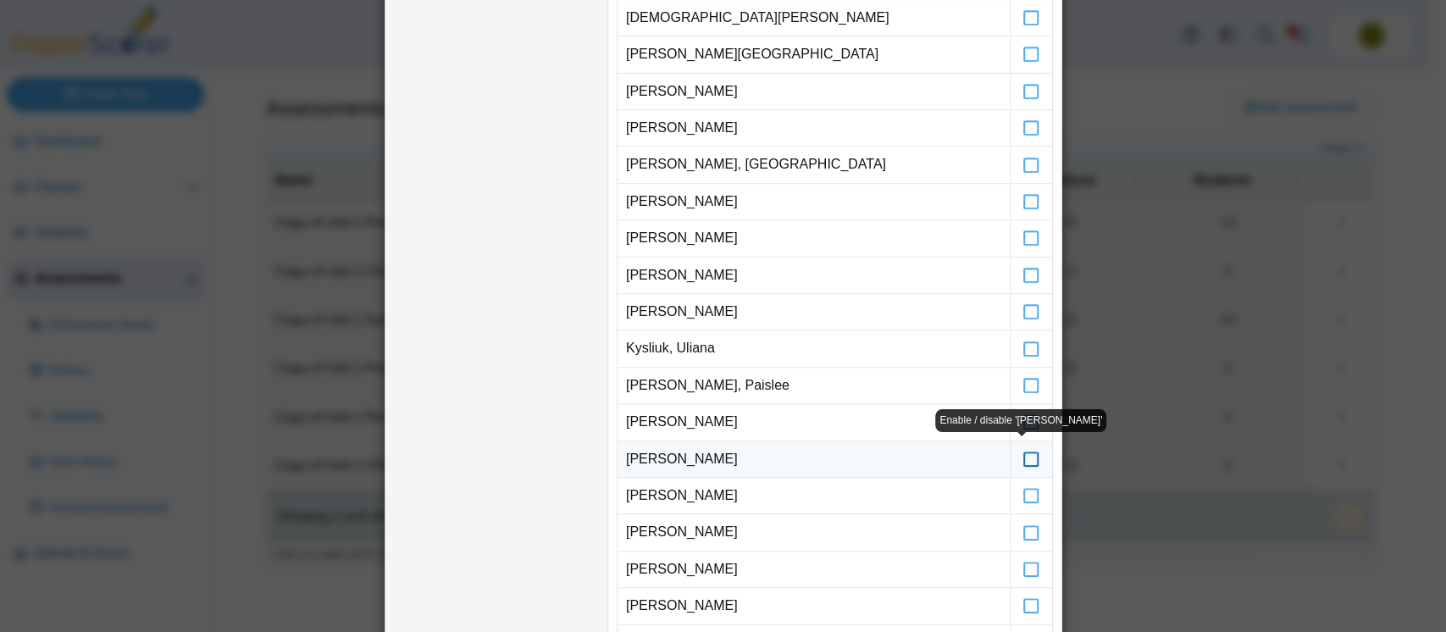
click at [1023, 455] on icon at bounding box center [1031, 451] width 17 height 15
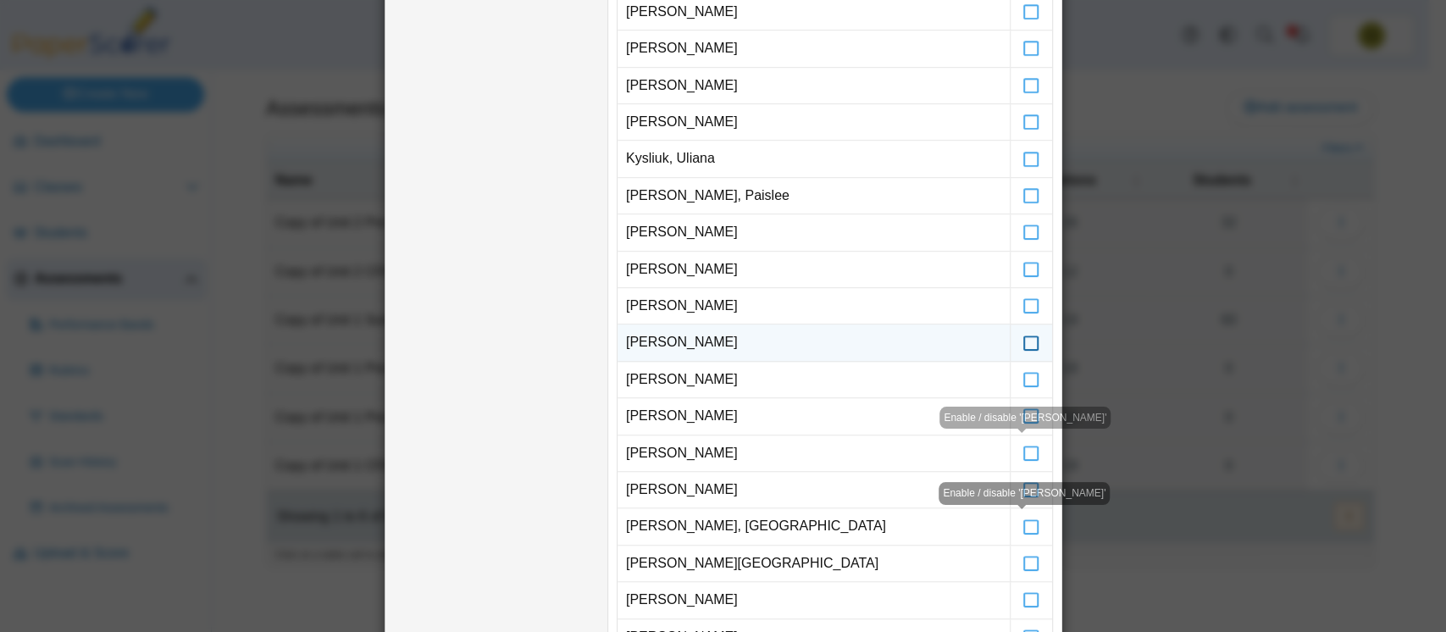
scroll to position [674, 0]
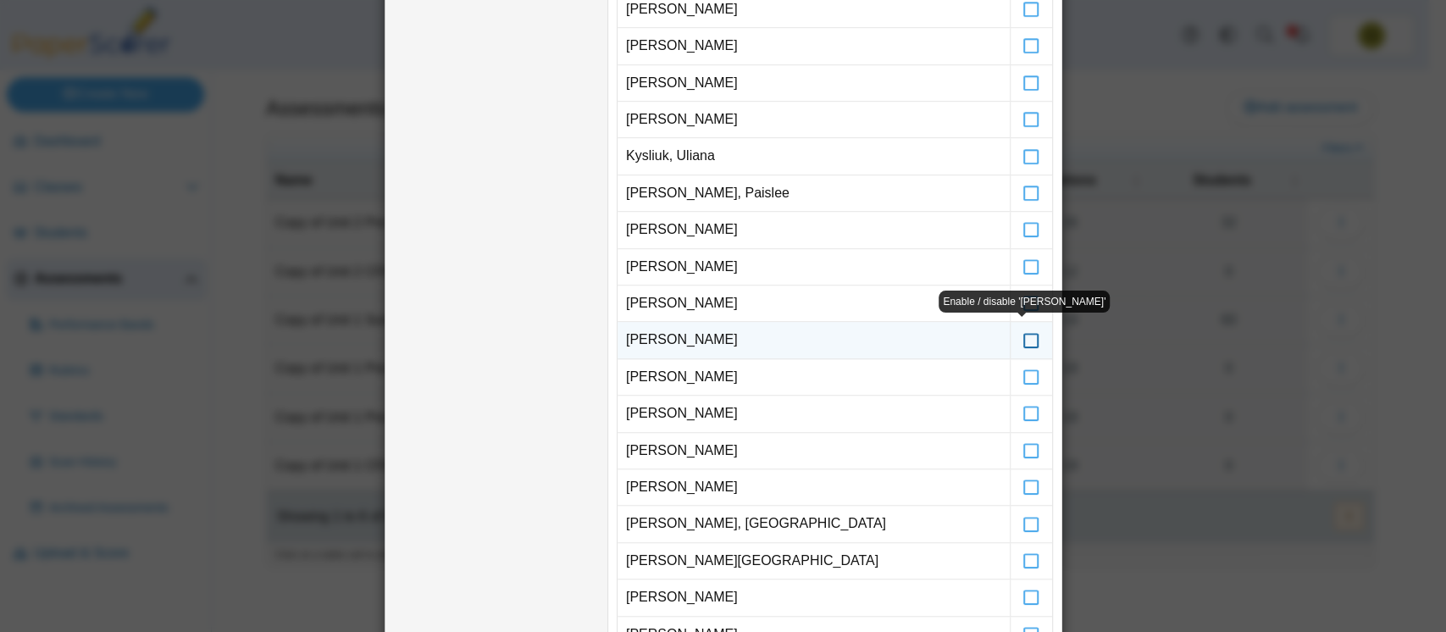
click at [1023, 337] on icon at bounding box center [1031, 331] width 17 height 15
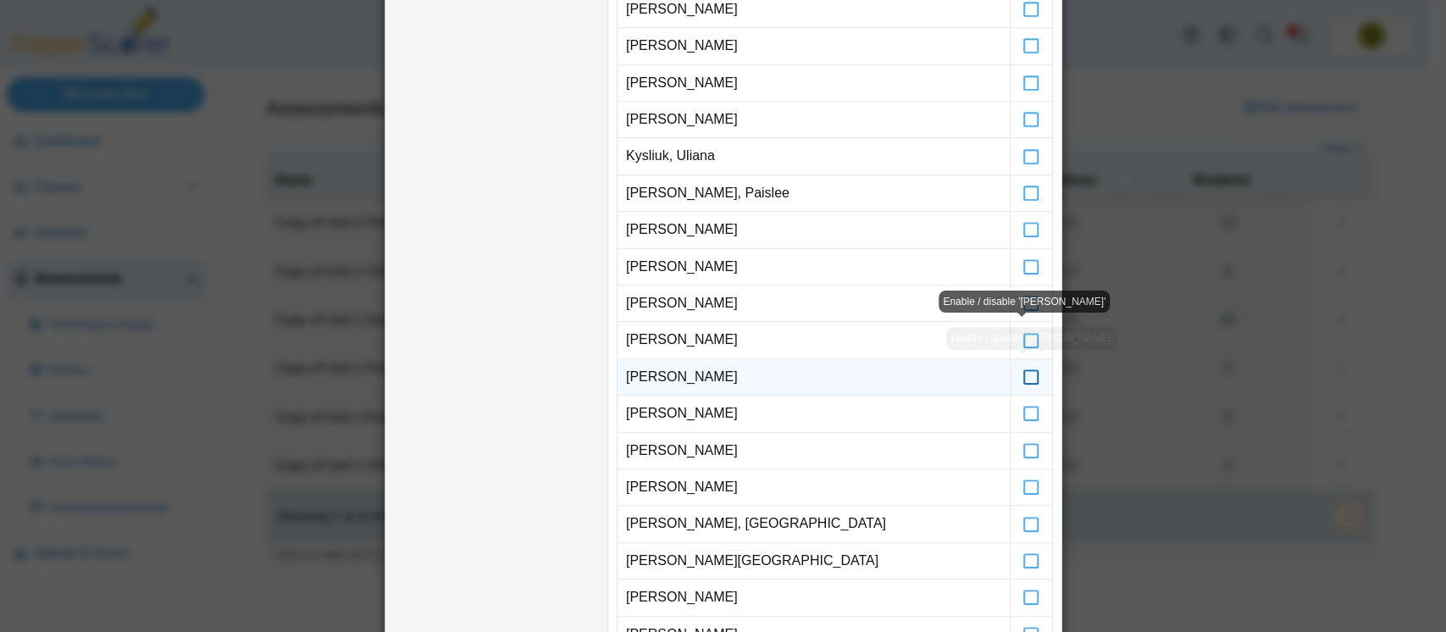
click at [1023, 371] on icon at bounding box center [1031, 369] width 17 height 15
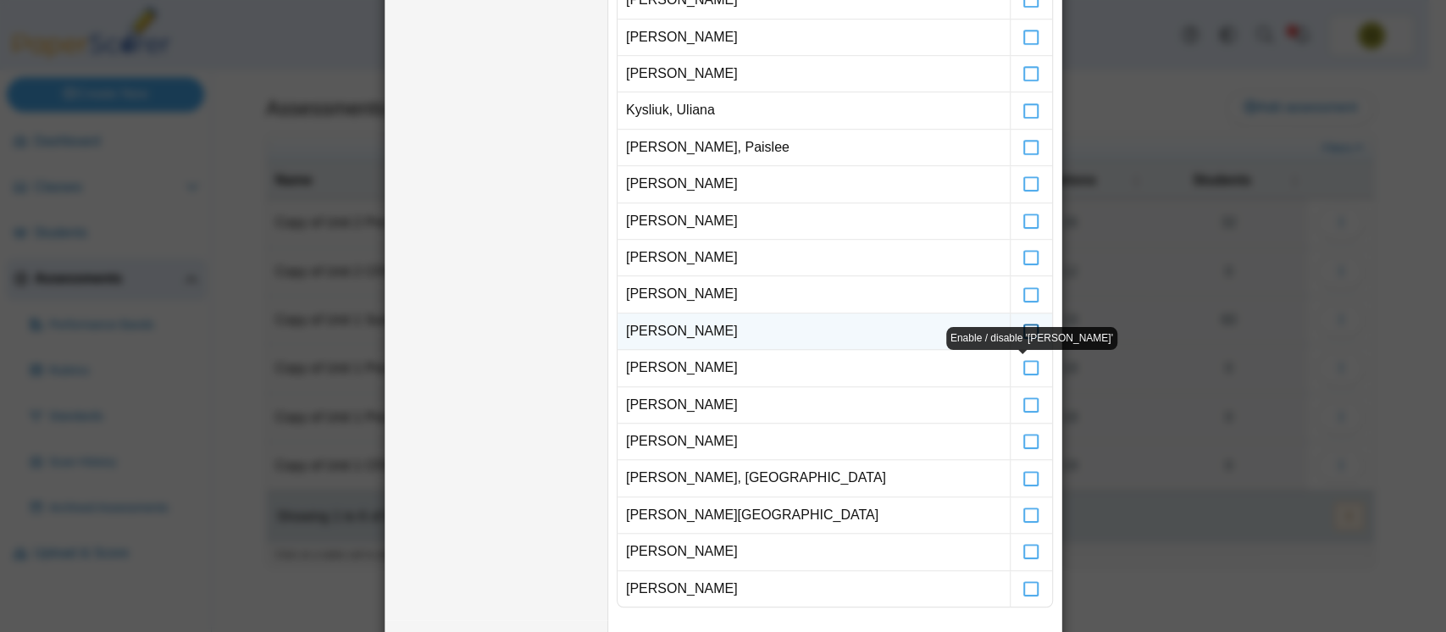
scroll to position [743, 0]
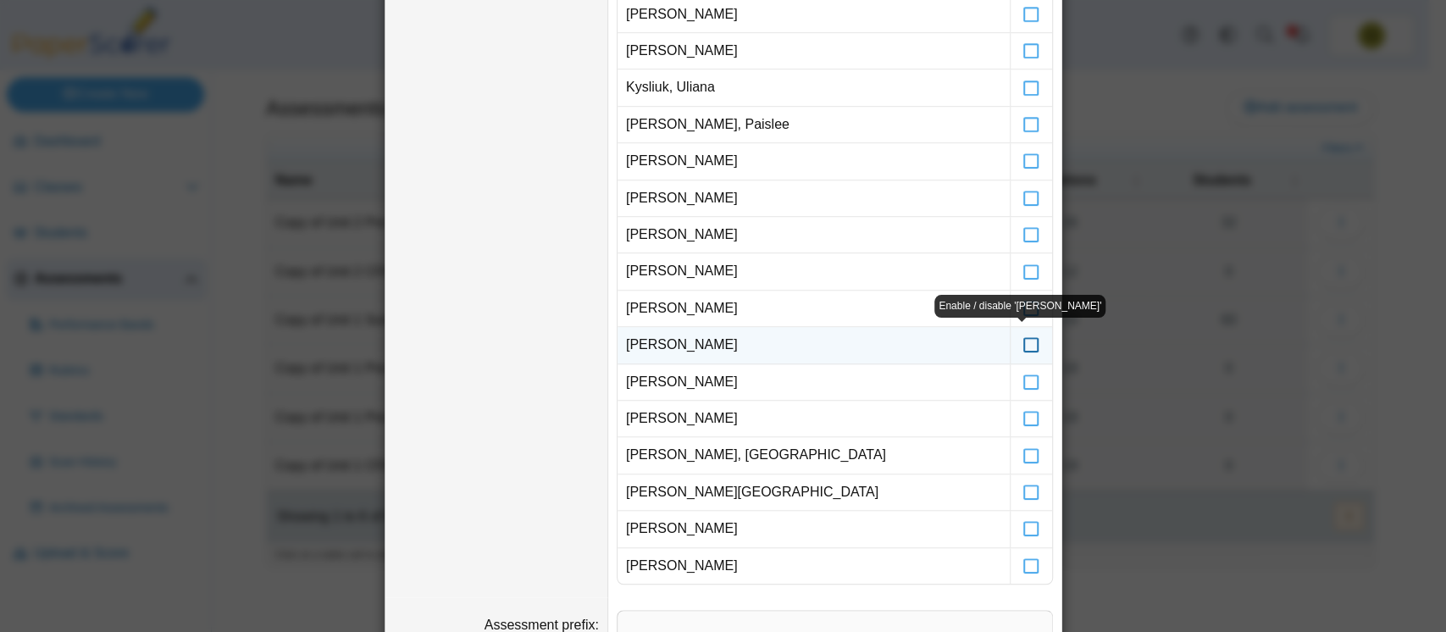
click at [1023, 342] on icon at bounding box center [1031, 337] width 17 height 15
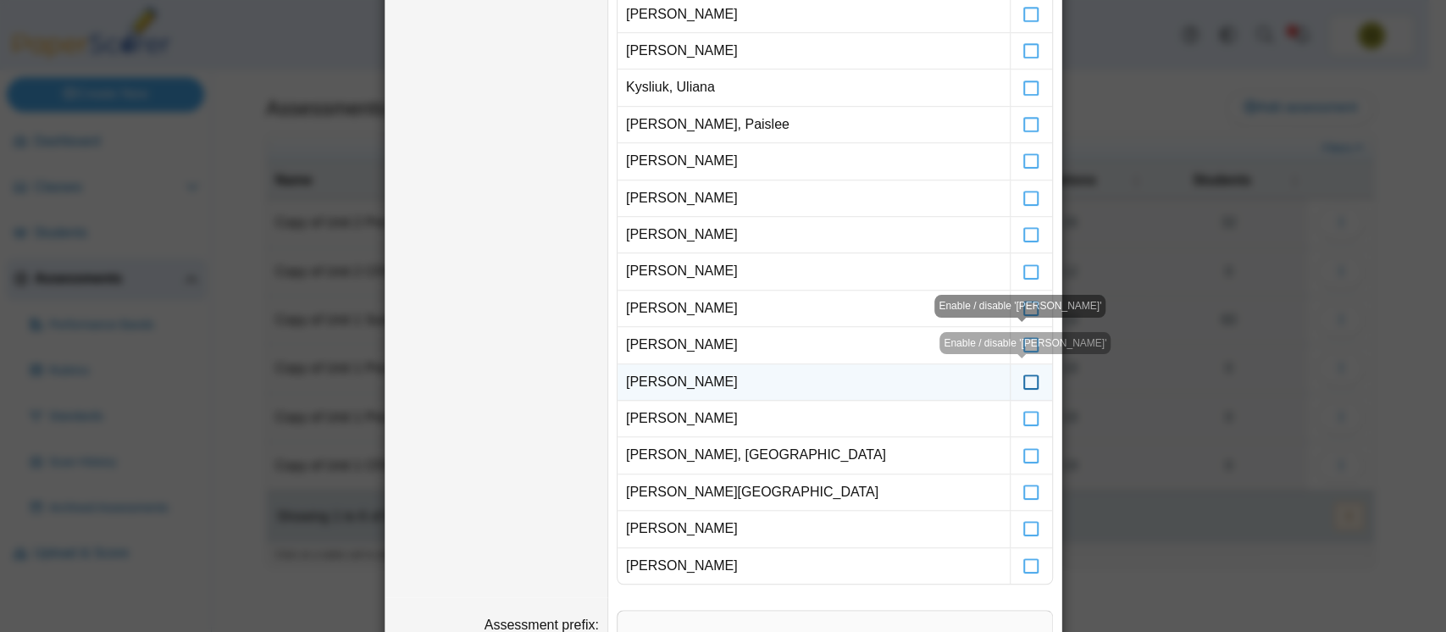
click at [1023, 382] on icon at bounding box center [1031, 374] width 17 height 15
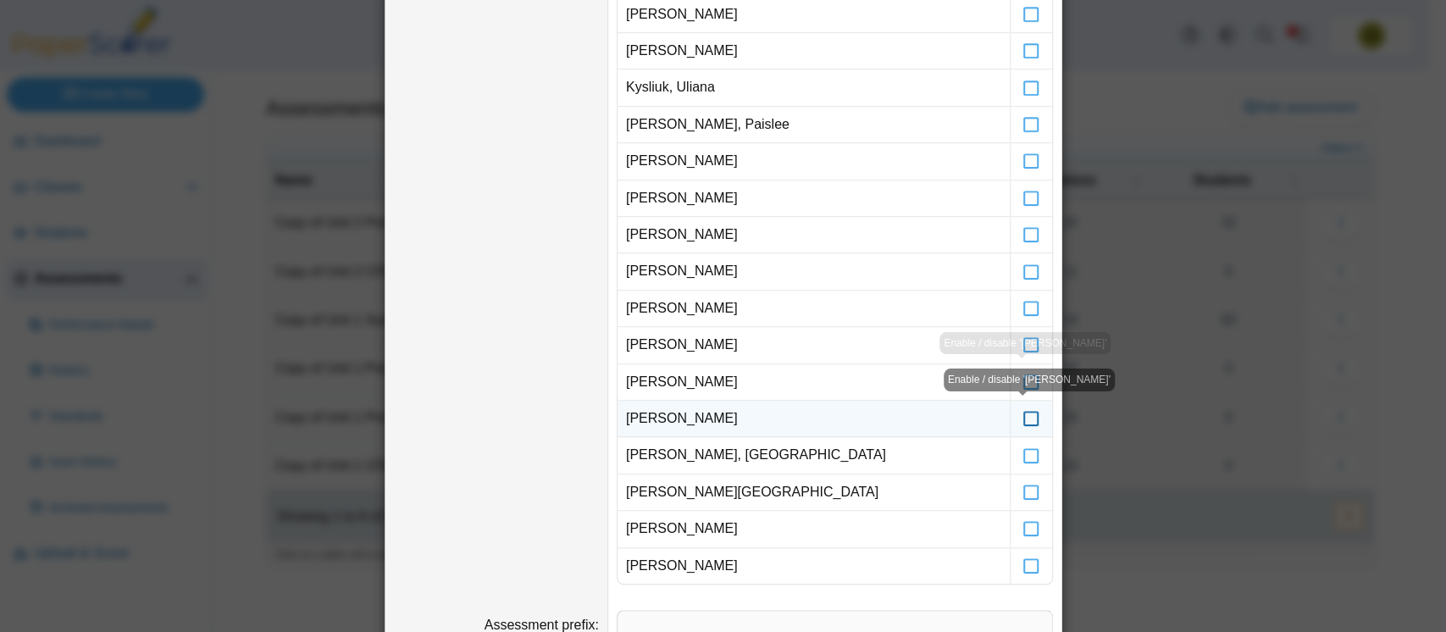
click at [1023, 414] on icon at bounding box center [1031, 410] width 17 height 15
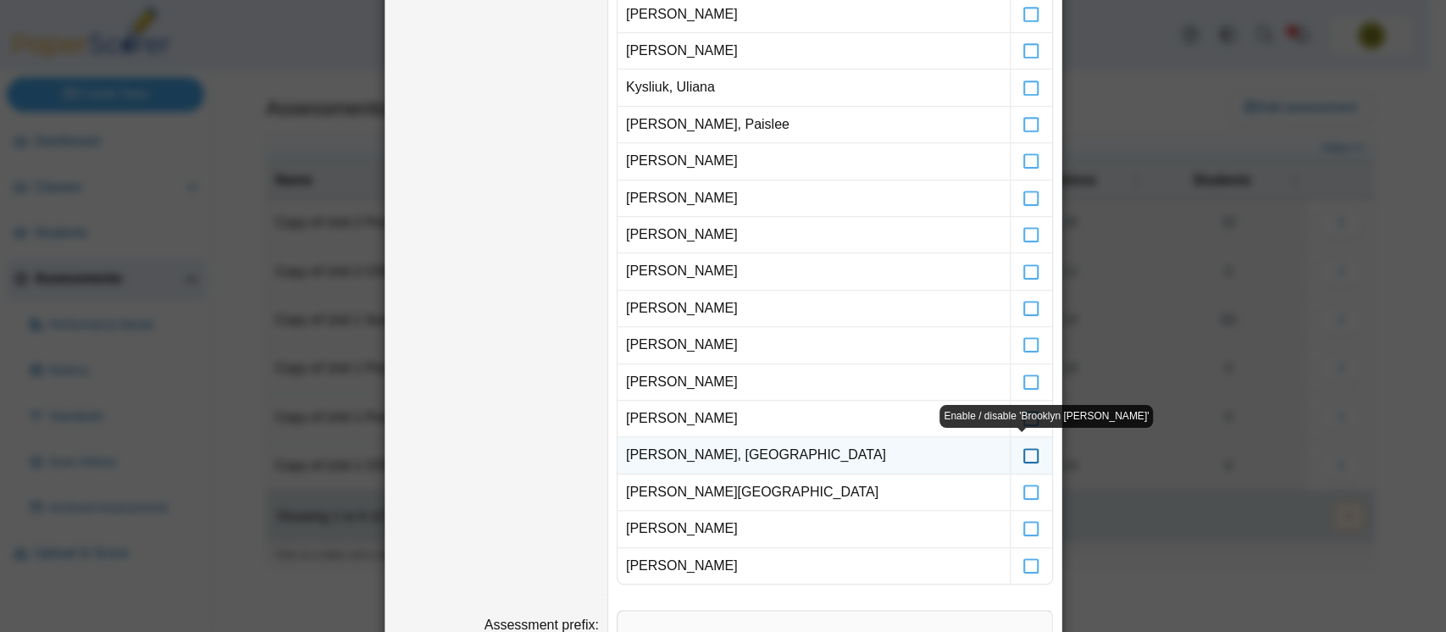
click at [1023, 452] on icon at bounding box center [1031, 447] width 17 height 15
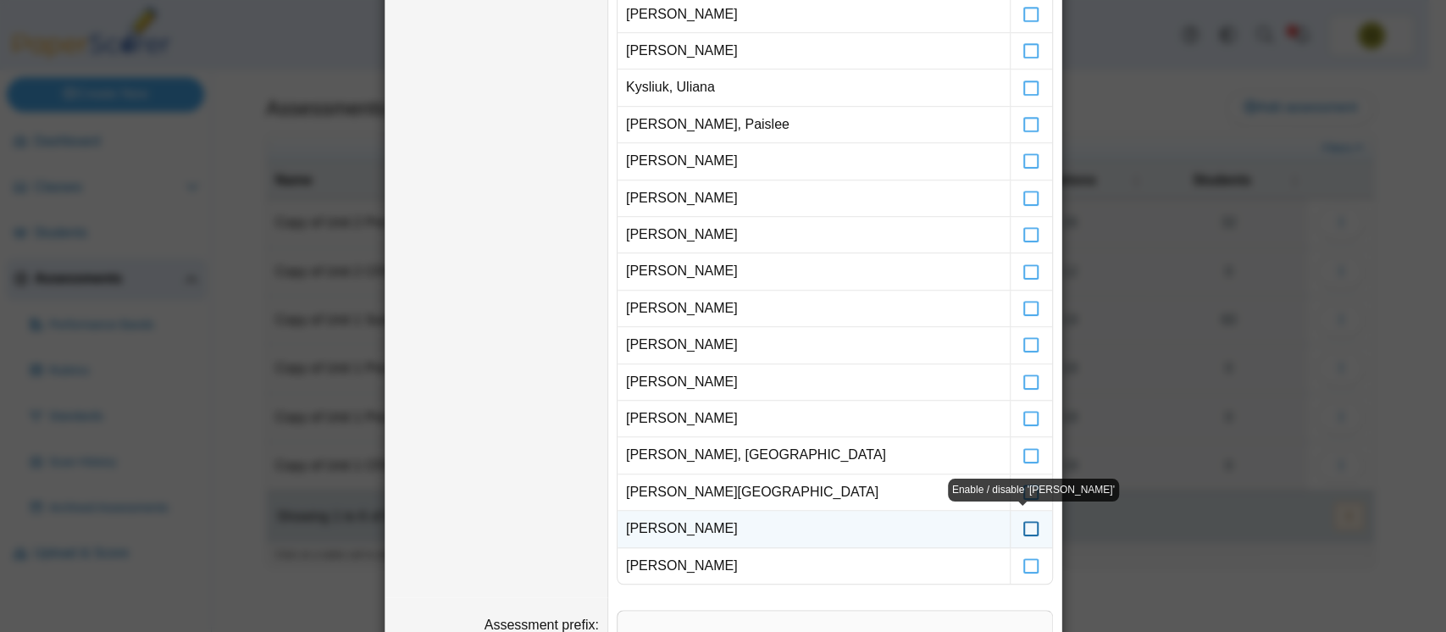
click at [1023, 521] on icon at bounding box center [1031, 520] width 17 height 15
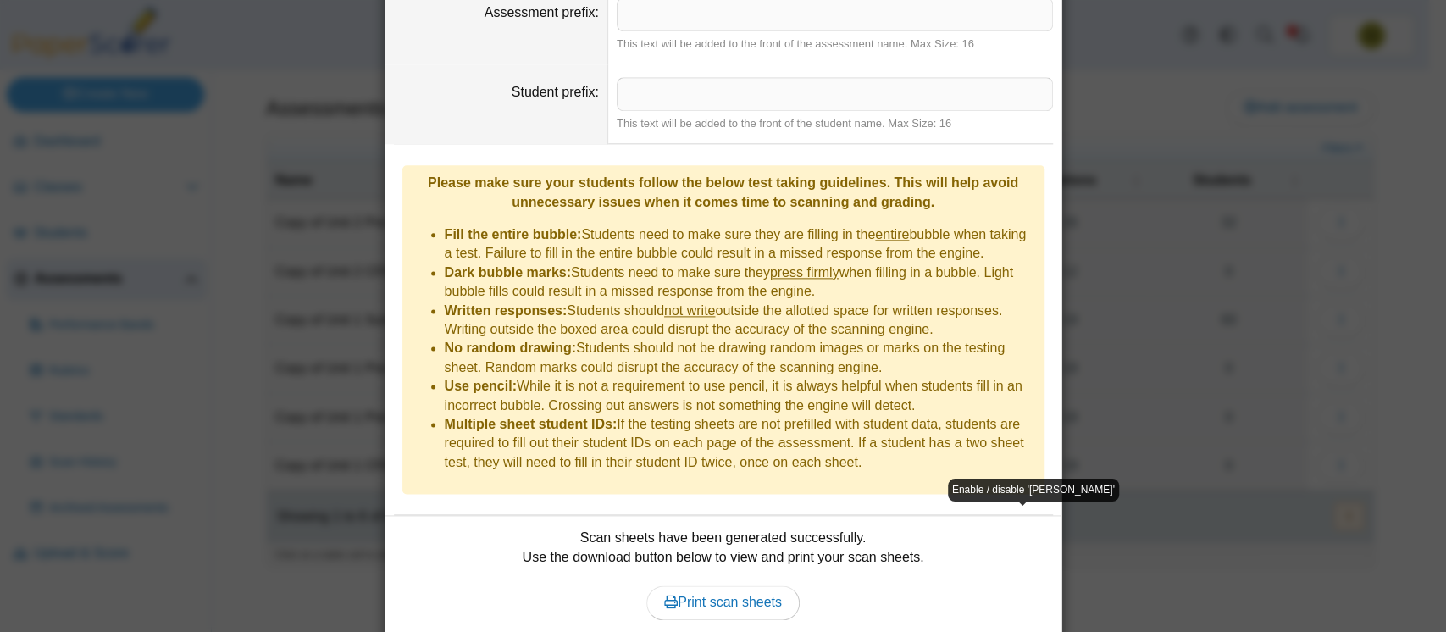
scroll to position [1398, 0]
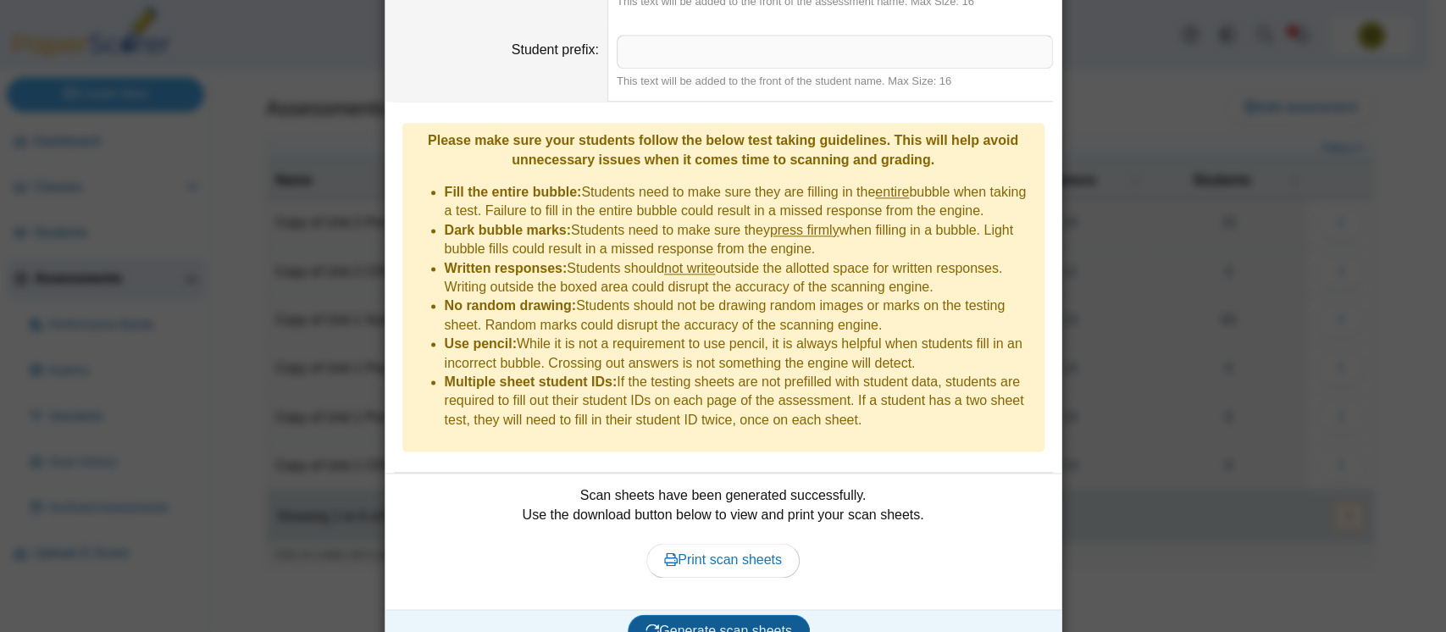
click at [778, 614] on button "Generate scan sheets" at bounding box center [719, 631] width 182 height 34
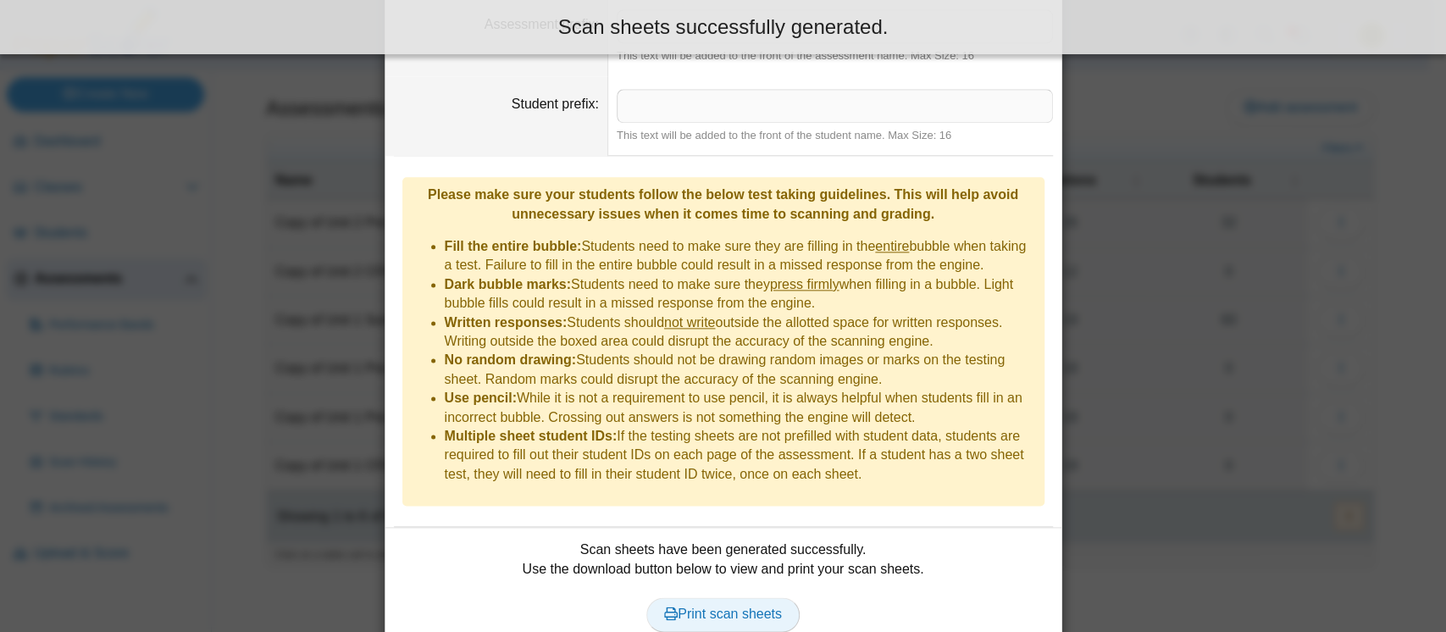
click at [748, 607] on span "Print scan sheets" at bounding box center [723, 614] width 118 height 14
